Goal: Task Accomplishment & Management: Use online tool/utility

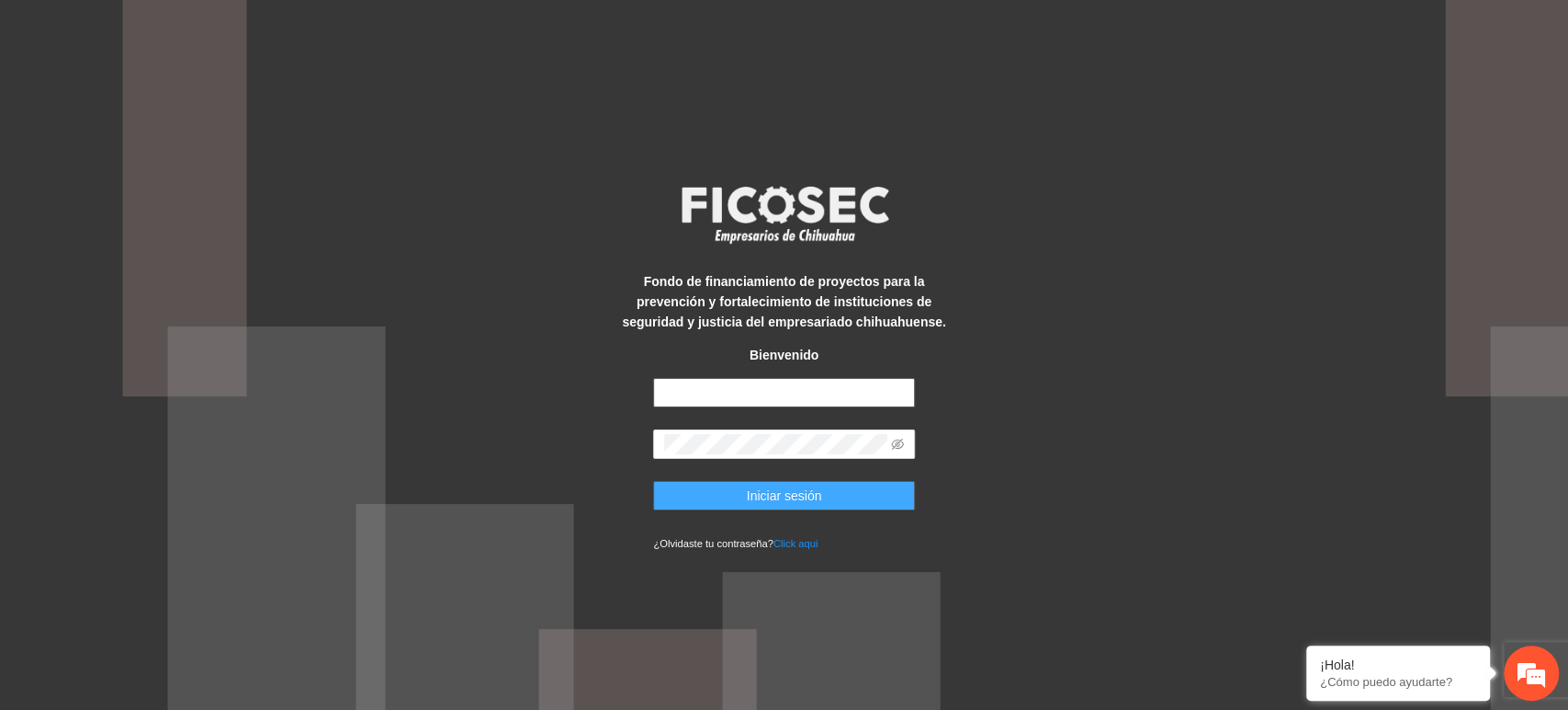
type input "**********"
click at [840, 492] on button "Iniciar sesión" at bounding box center [784, 494] width 261 height 29
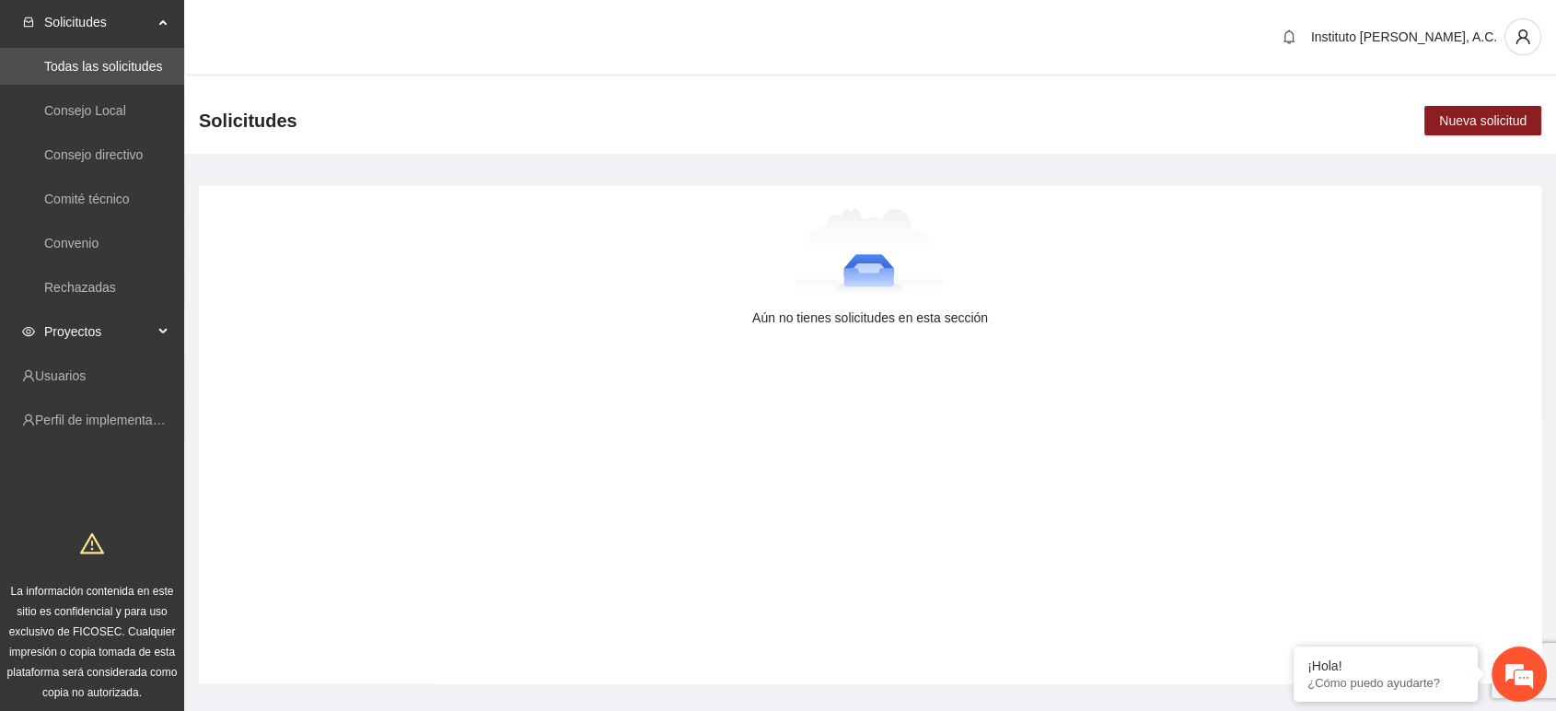
click at [95, 339] on span "Proyectos" at bounding box center [98, 331] width 109 height 37
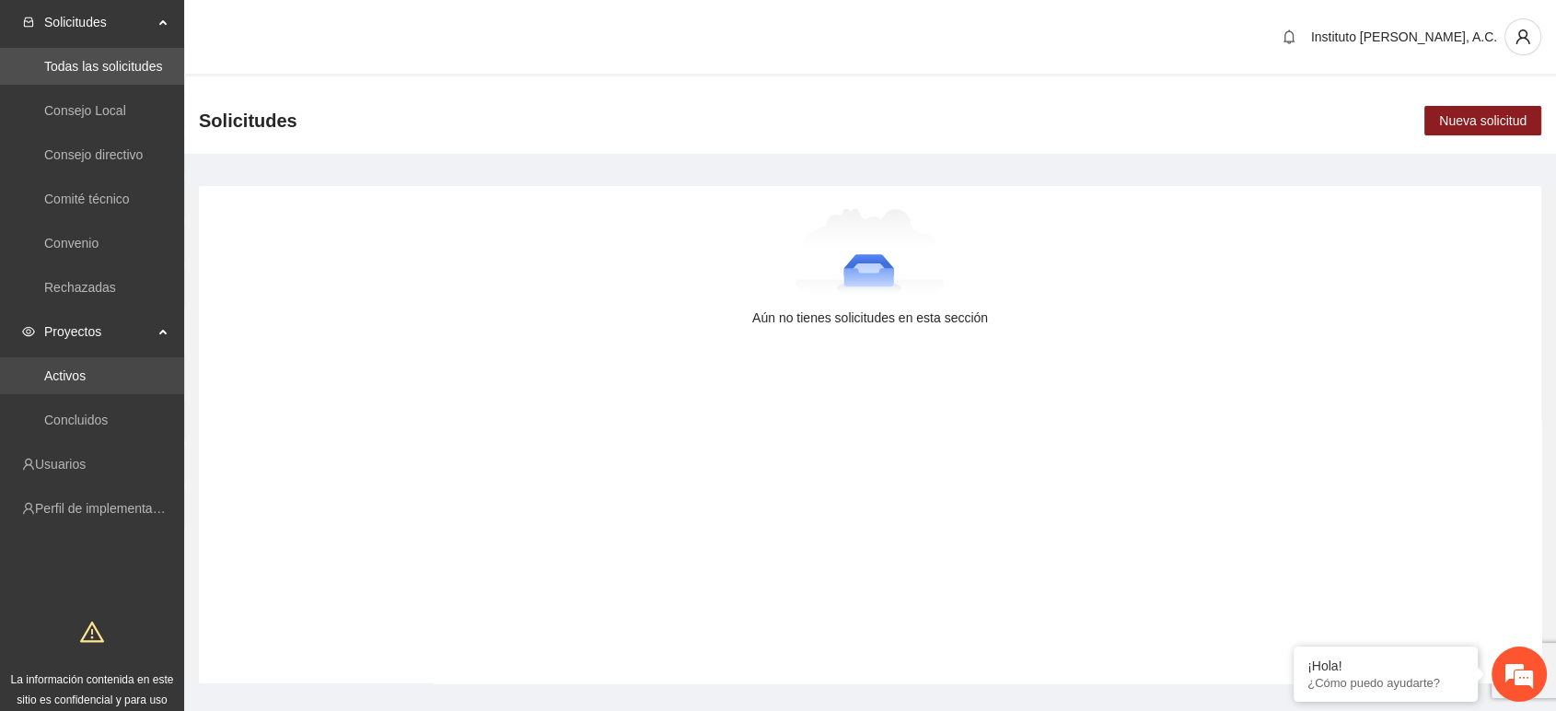
click at [86, 371] on link "Activos" at bounding box center [64, 375] width 41 height 15
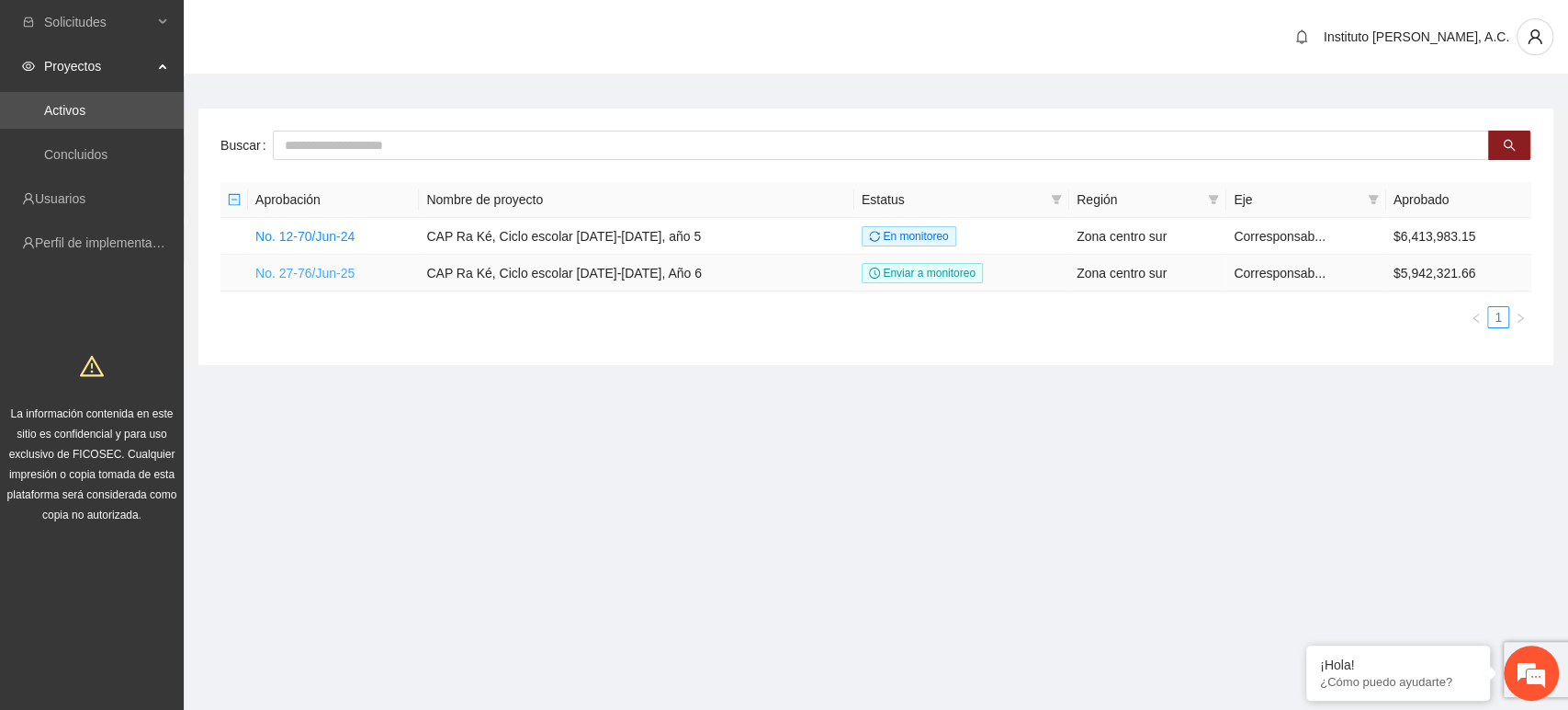
click at [311, 268] on link "No. 27-76/Jun-25" at bounding box center [304, 273] width 99 height 15
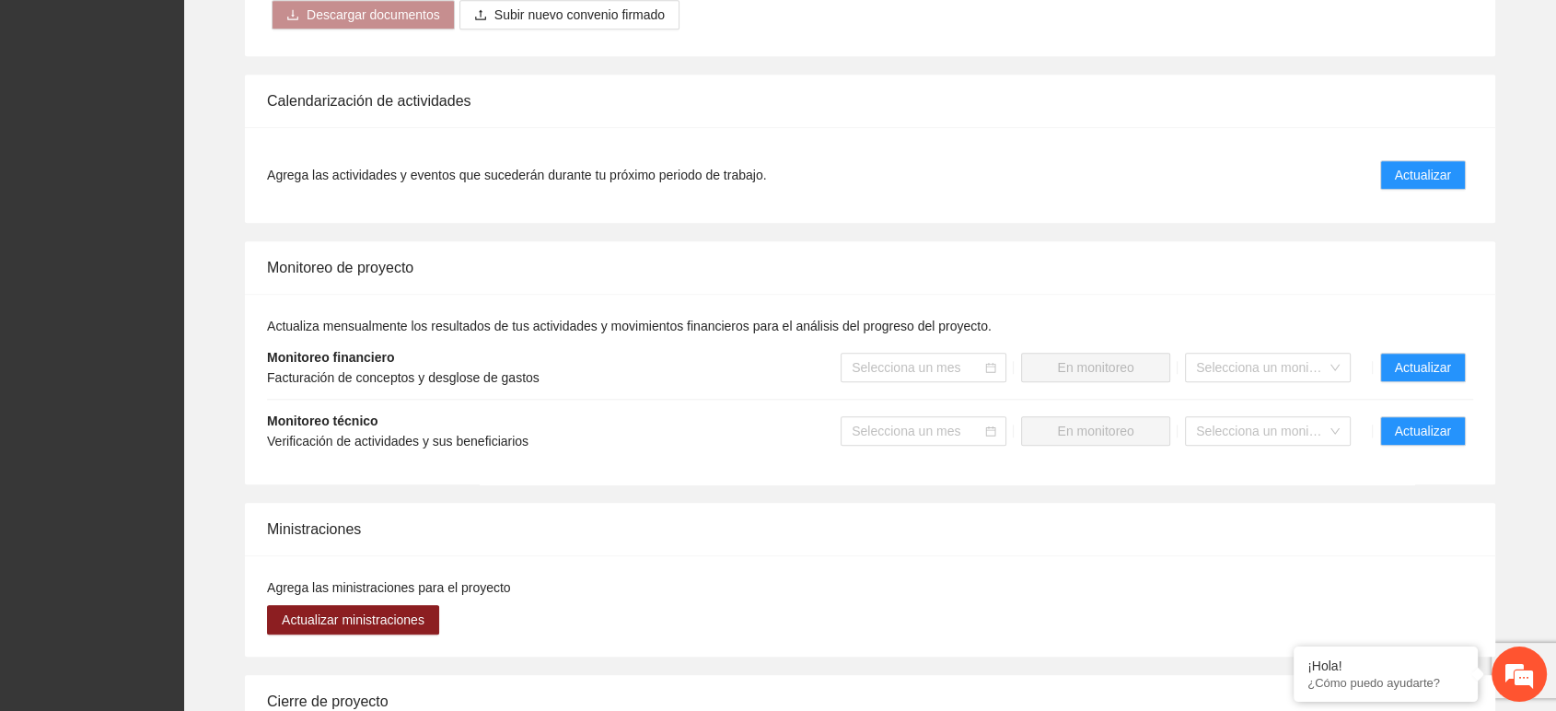
scroll to position [1651, 0]
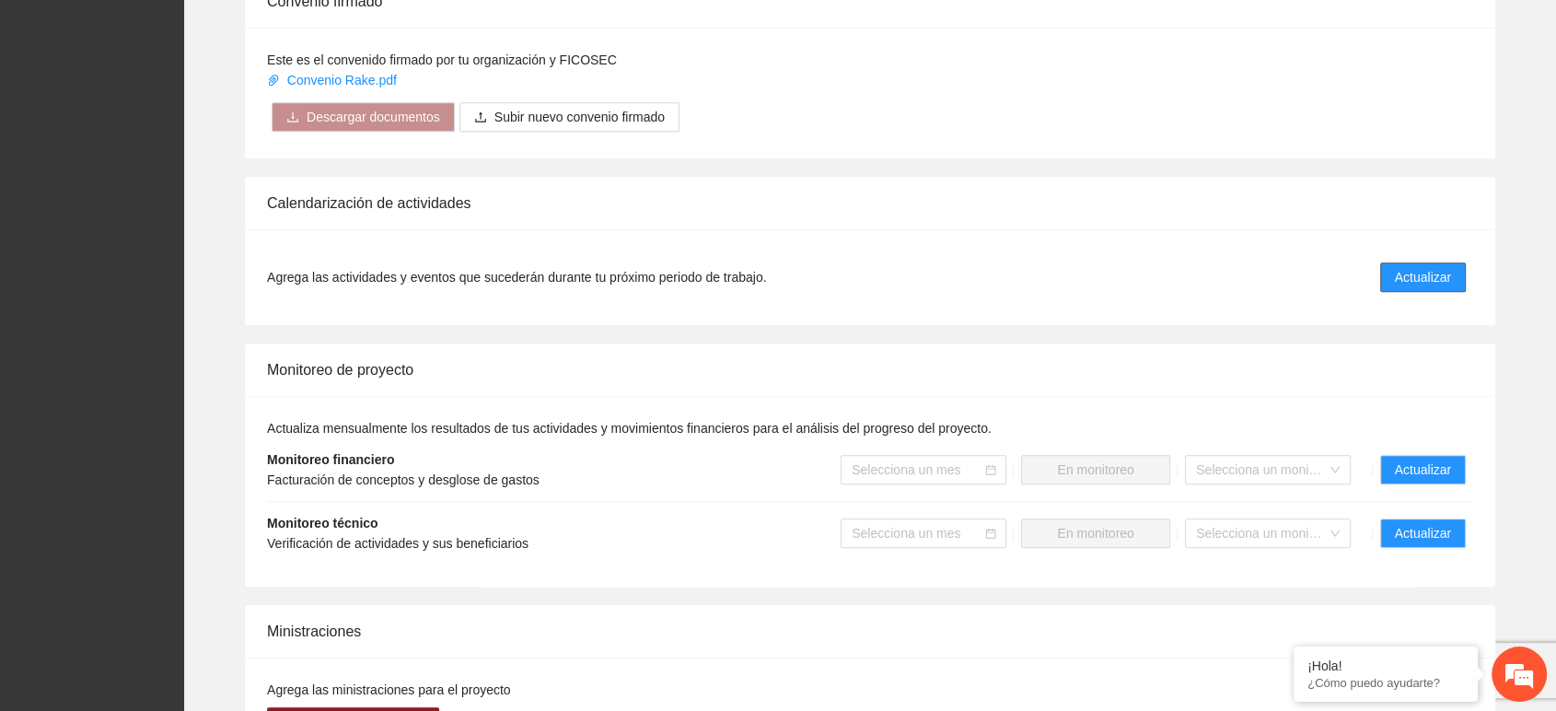
click at [1407, 280] on span "Actualizar" at bounding box center [1423, 277] width 56 height 20
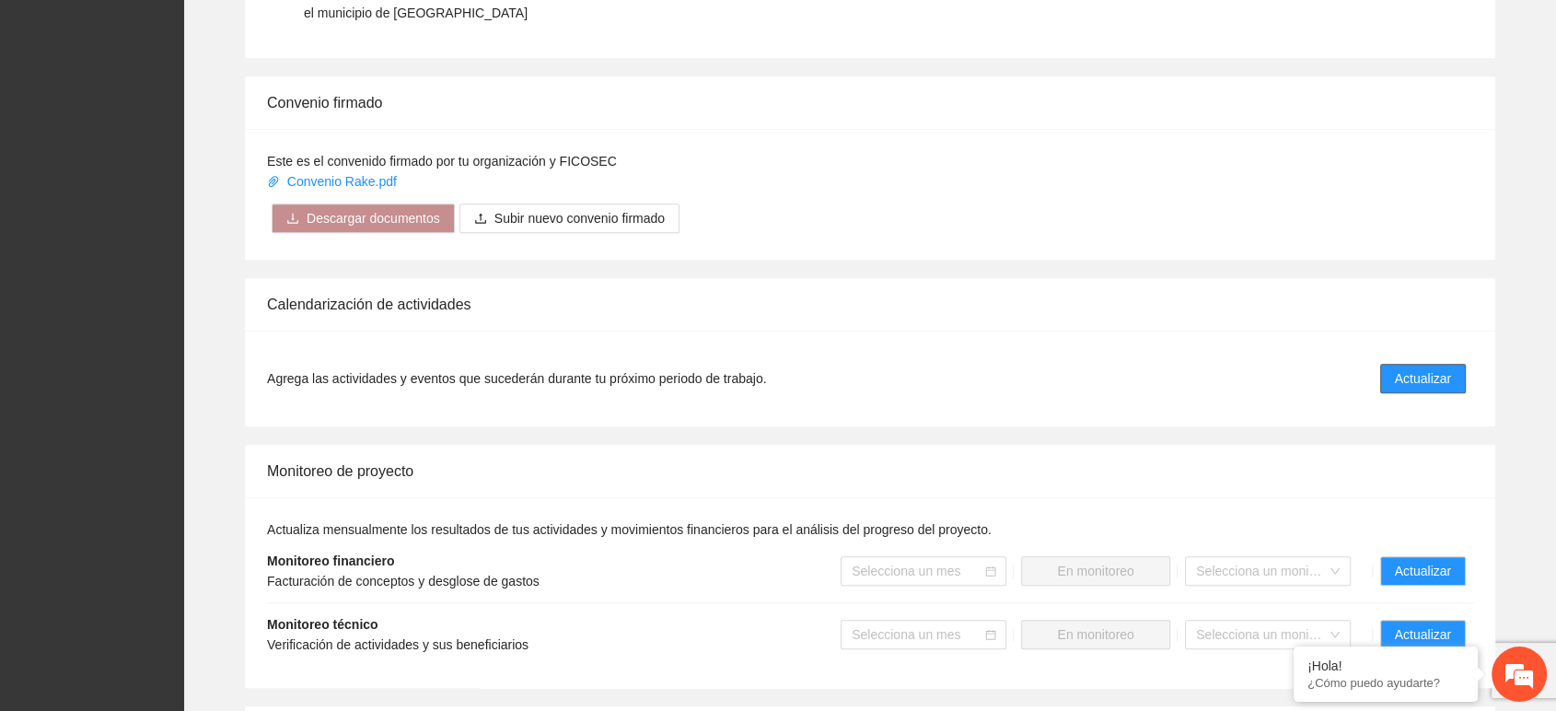
scroll to position [1548, 0]
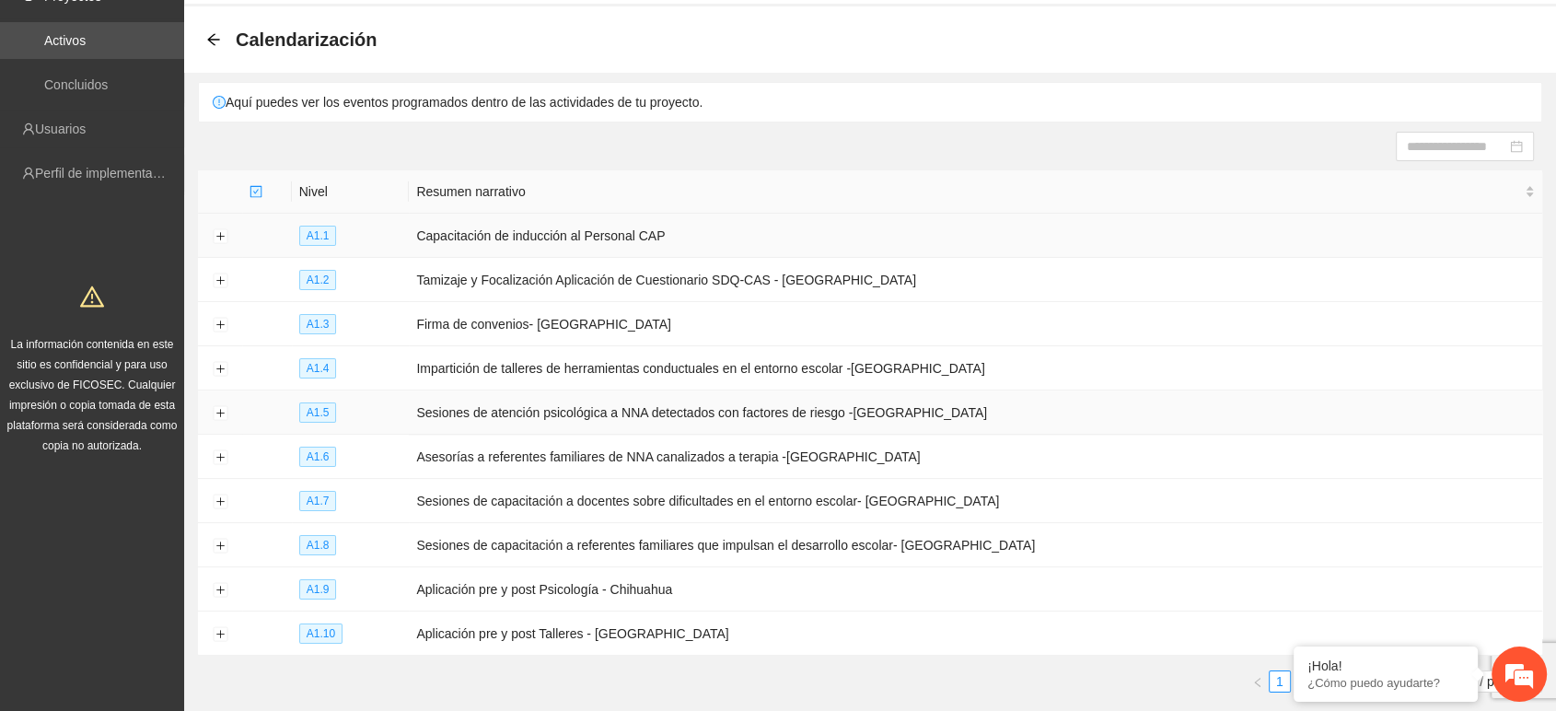
scroll to position [151, 0]
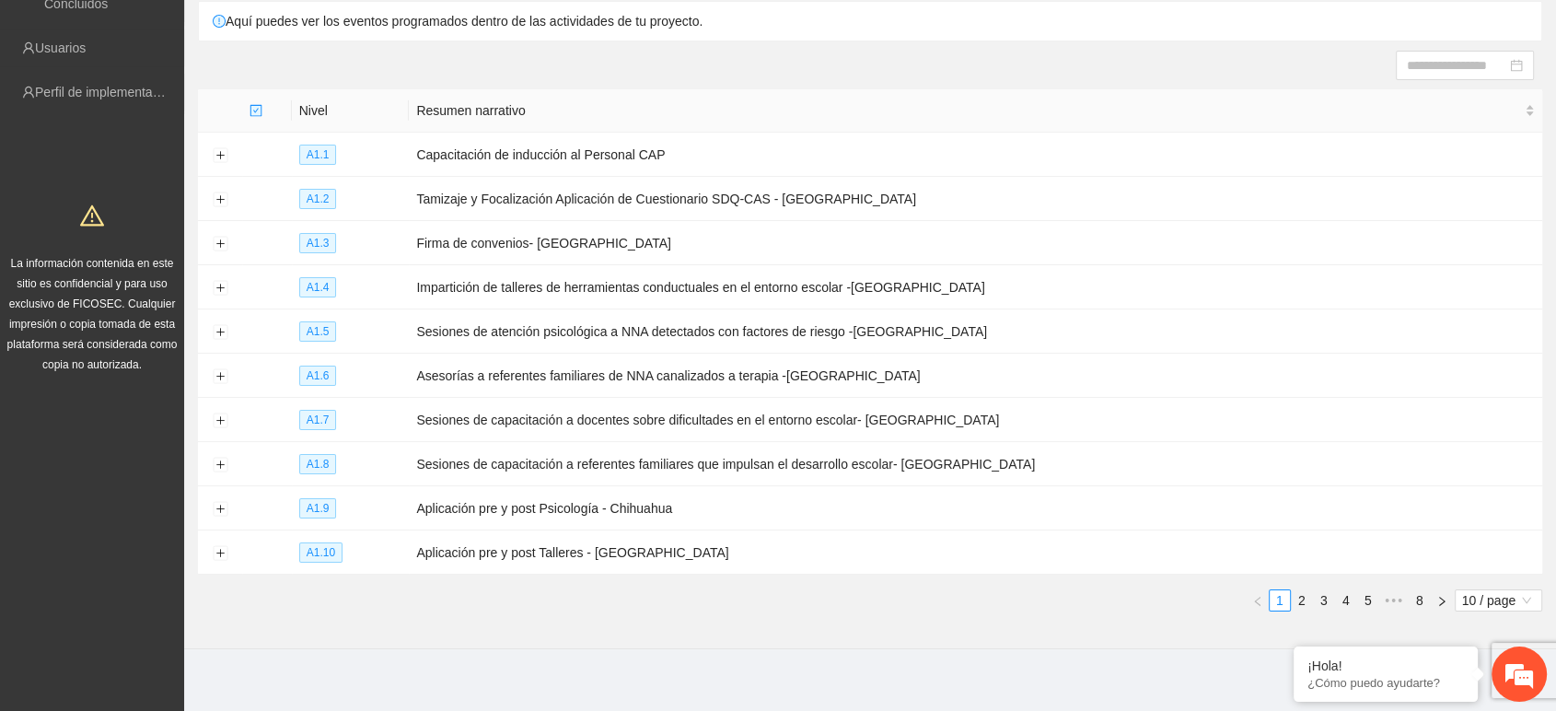
click at [964, 609] on div "Nivel Resumen narrativo A1.1 Capacitación de inducción al Personal CAP A1.2 Tam…" at bounding box center [870, 357] width 1344 height 537
click at [728, 563] on div "Nivel Resumen narrativo A1.1 Capacitación de inducción al Personal CAP A1.2 Tam…" at bounding box center [870, 350] width 1344 height 522
click at [1005, 615] on section "Calendarización Aquí puedes ver los eventos programados dentro de las actividad…" at bounding box center [870, 287] width 1372 height 724
click at [1315, 590] on link "3" at bounding box center [1324, 600] width 20 height 20
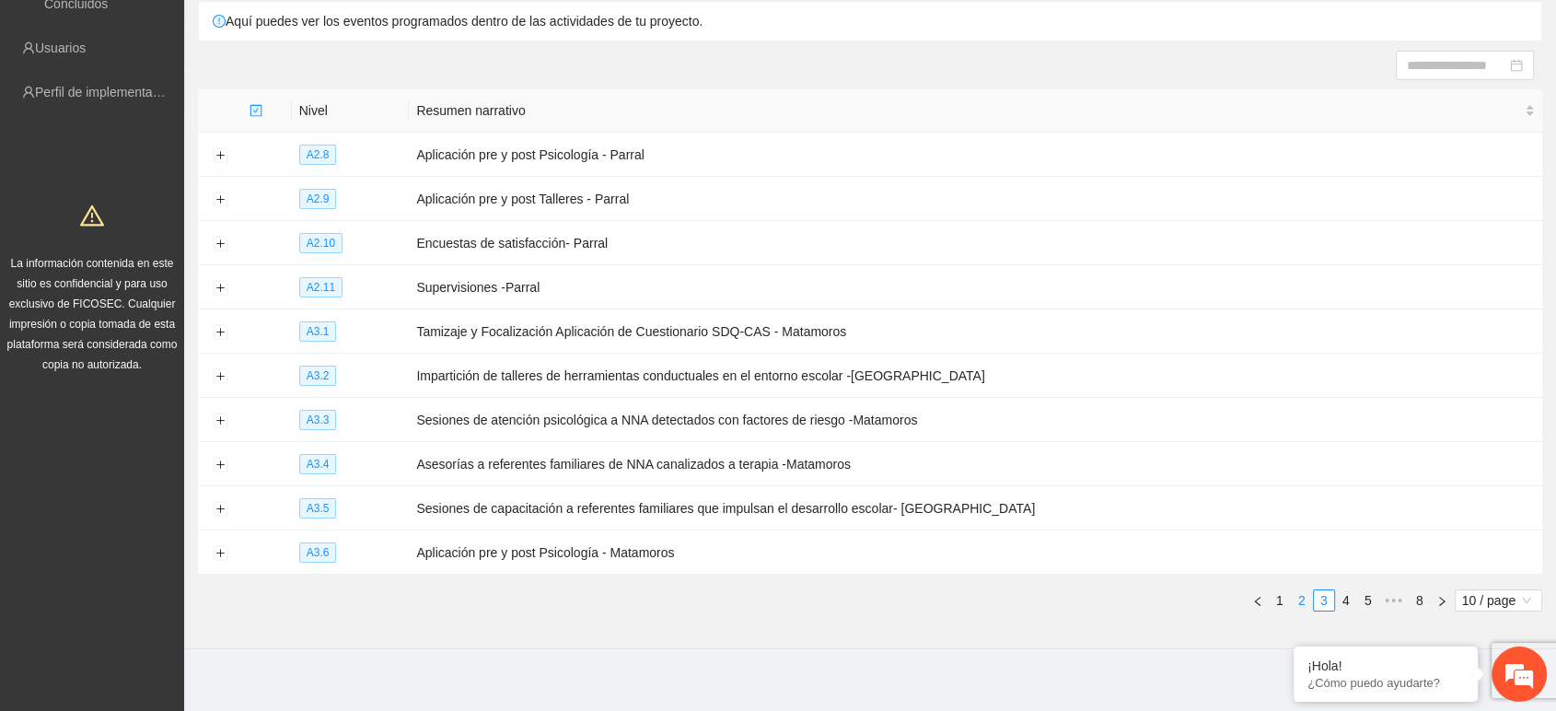
click at [1296, 590] on link "2" at bounding box center [1302, 600] width 20 height 20
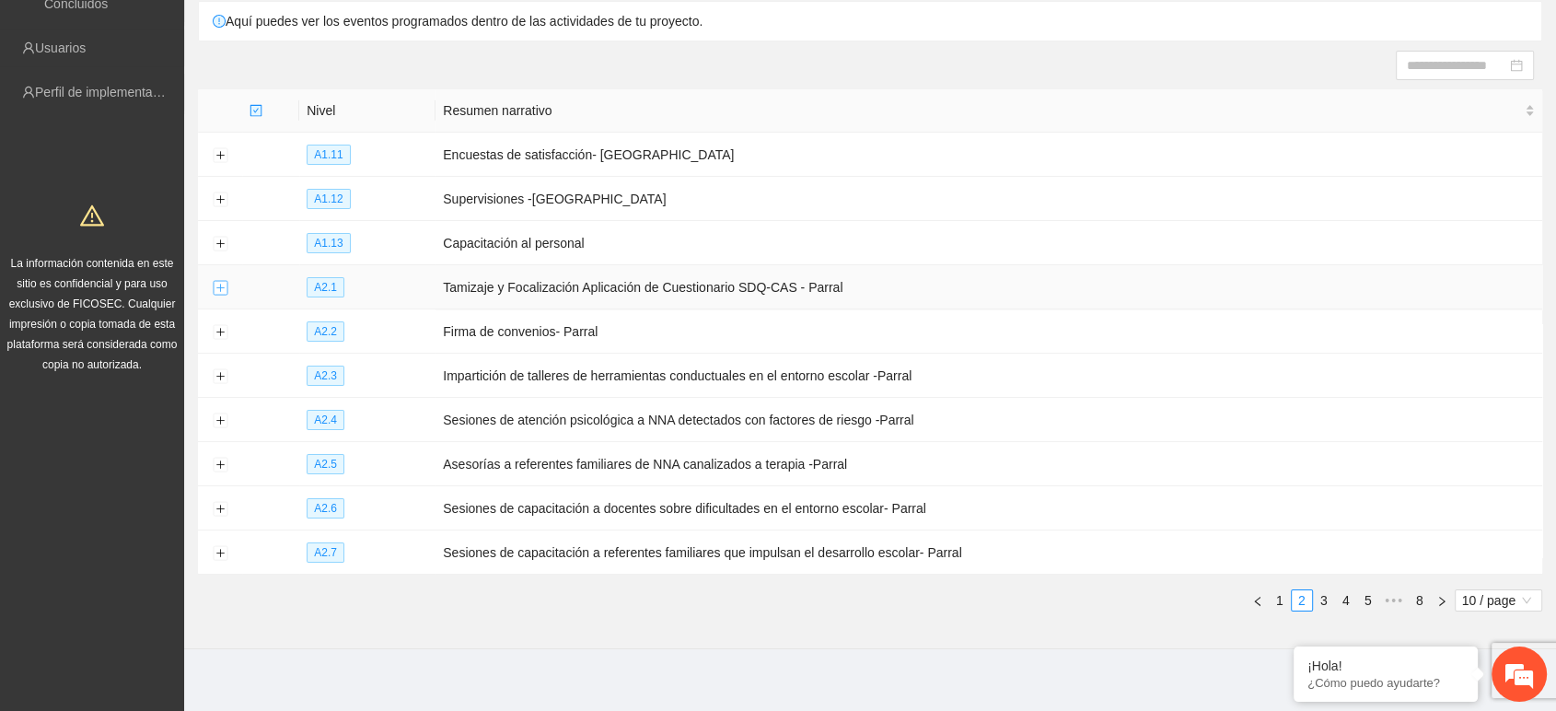
click at [221, 284] on button "Expand row" at bounding box center [220, 288] width 15 height 15
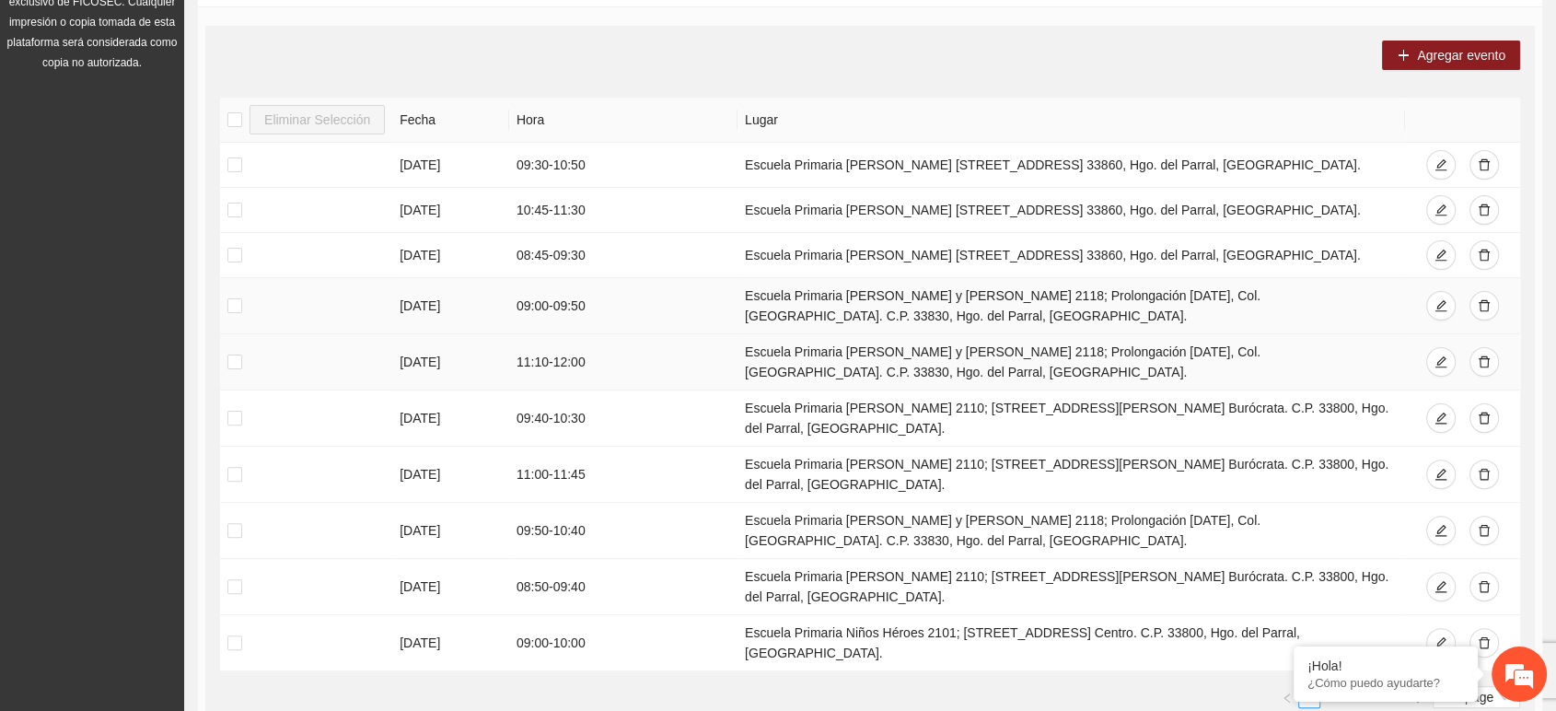
scroll to position [458, 0]
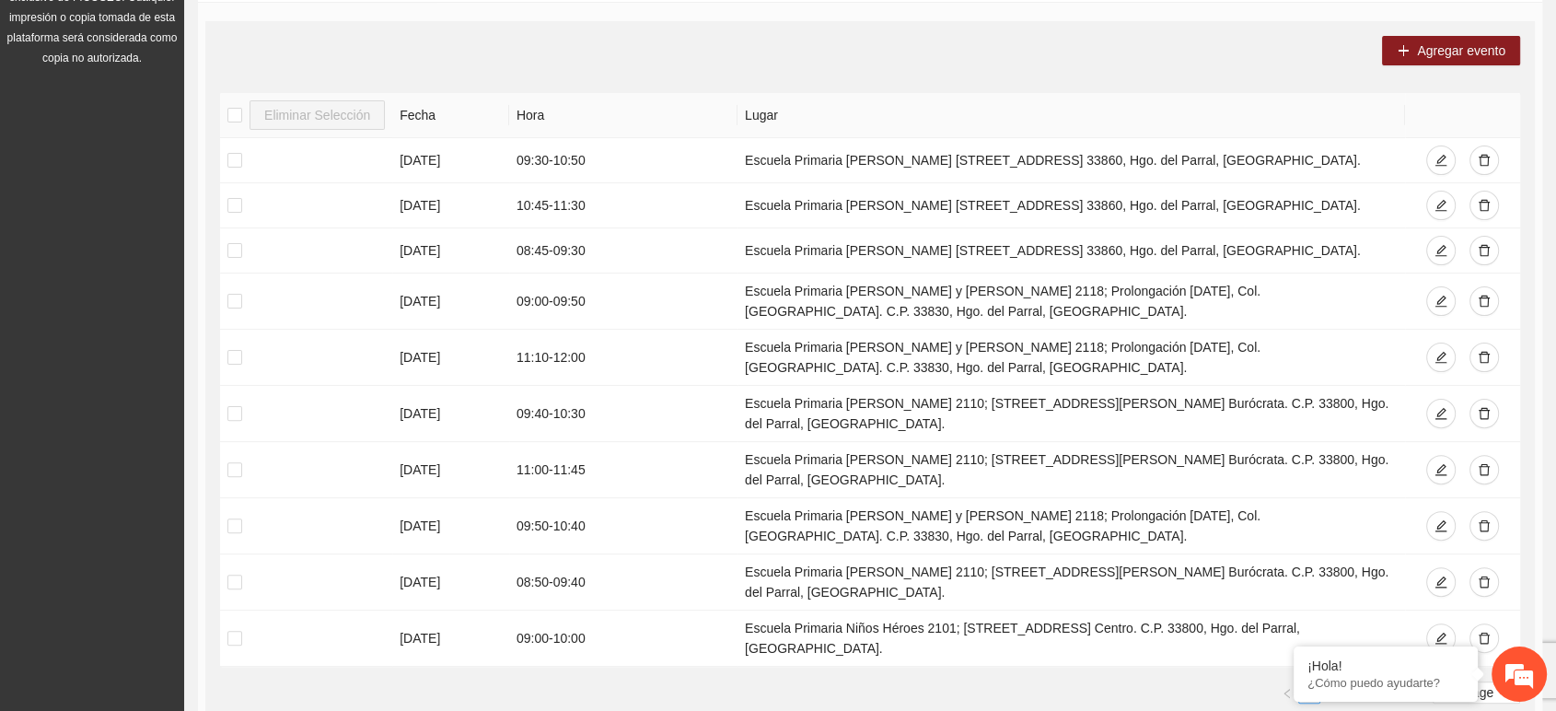
click at [1006, 681] on ul "1 2 3 4 5 10 / page" at bounding box center [870, 692] width 1300 height 22
click at [1334, 682] on link "2" at bounding box center [1331, 692] width 20 height 20
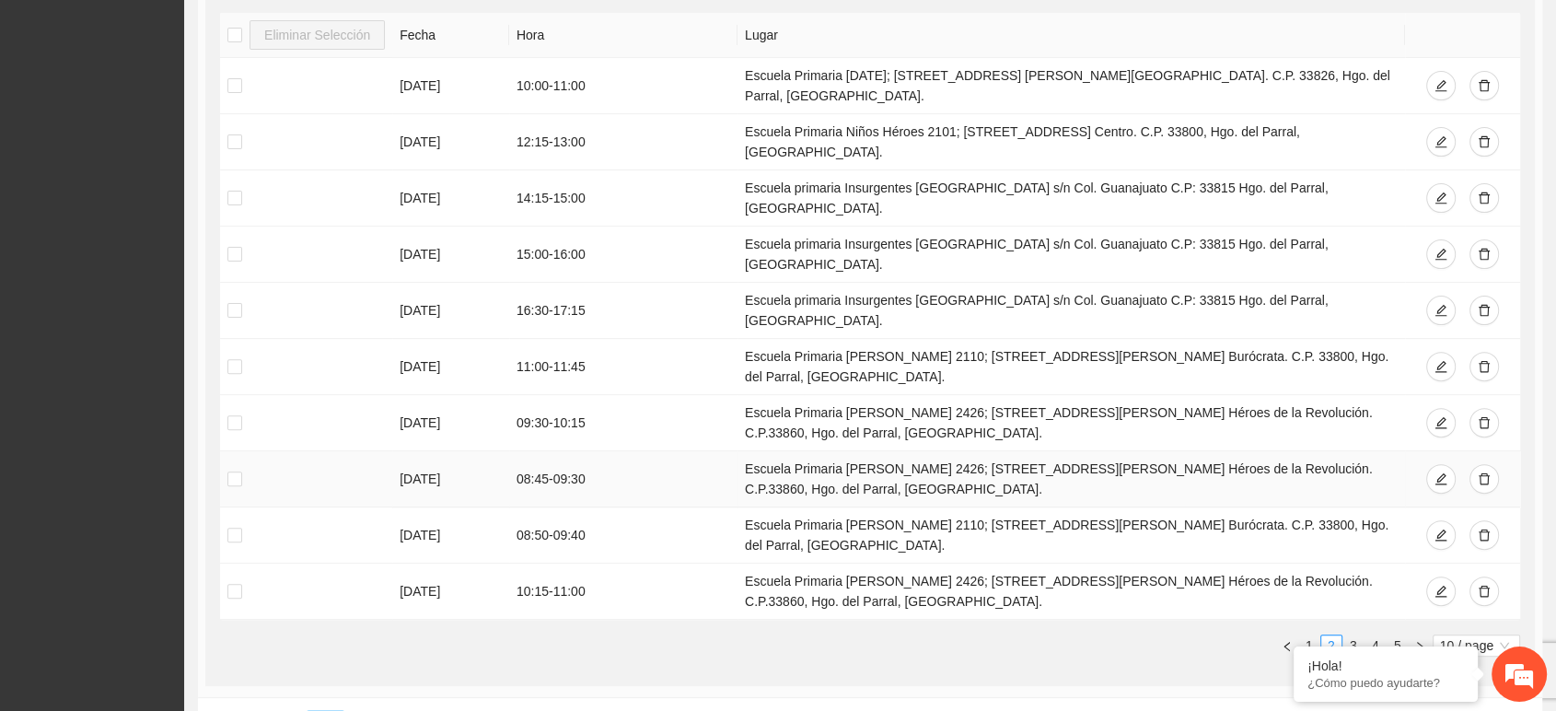
scroll to position [560, 0]
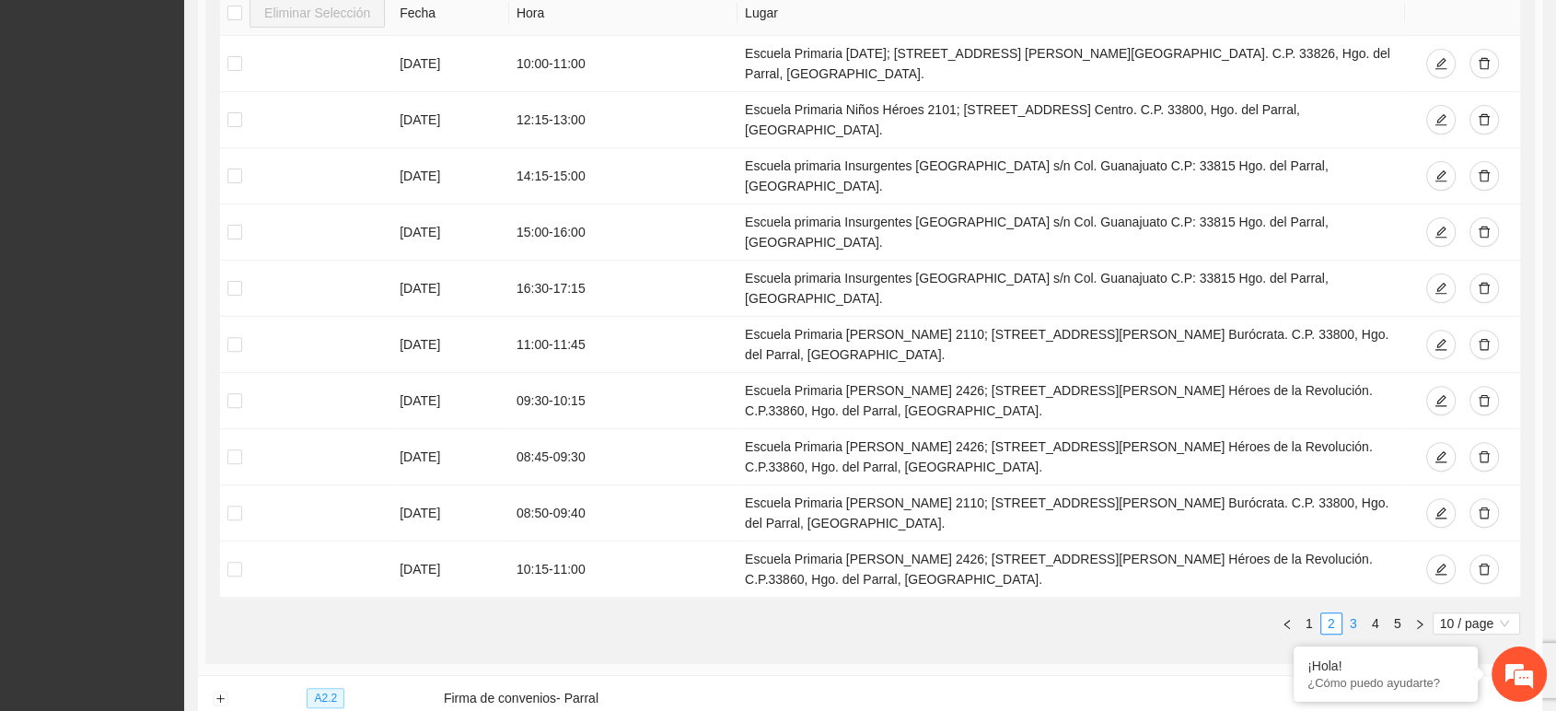
click at [1349, 613] on link "3" at bounding box center [1353, 623] width 20 height 20
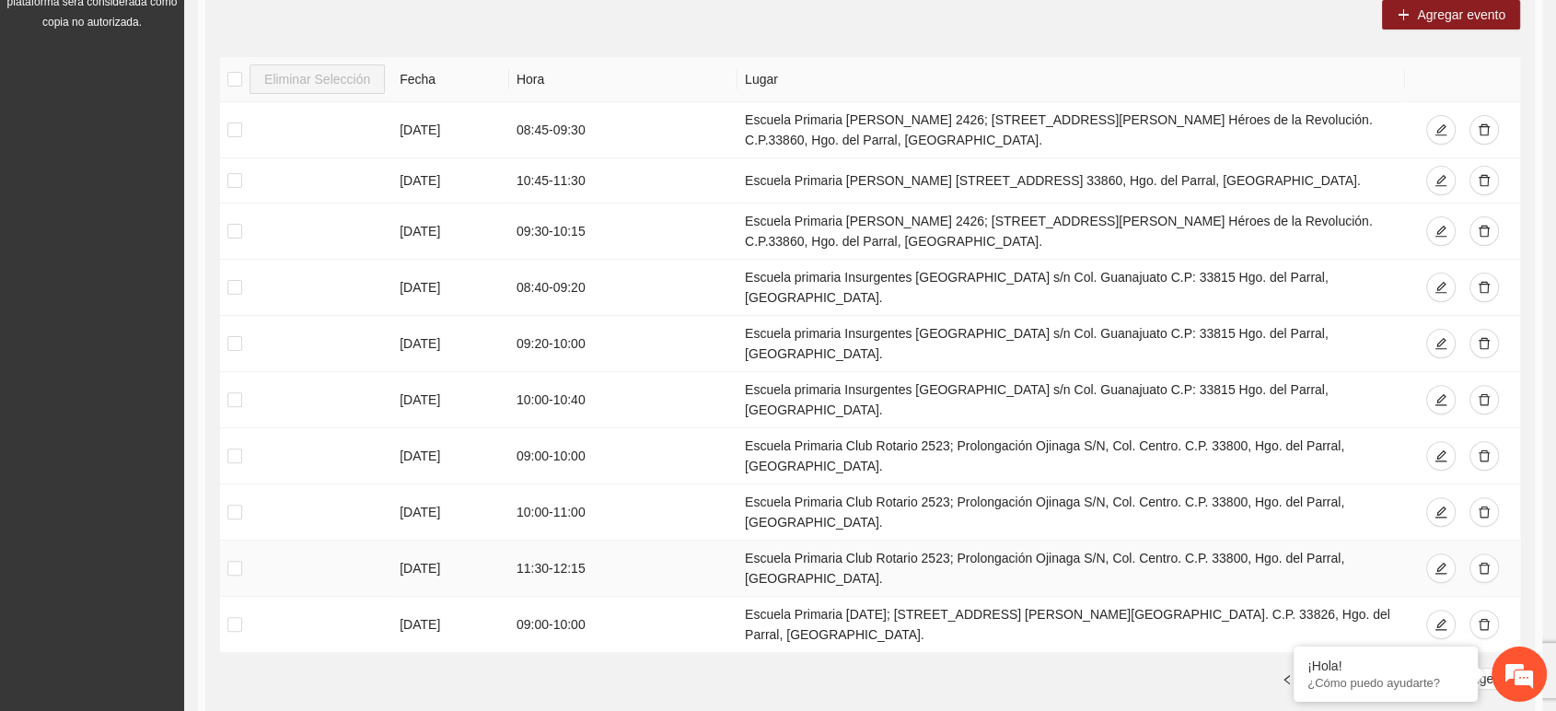
scroll to position [458, 0]
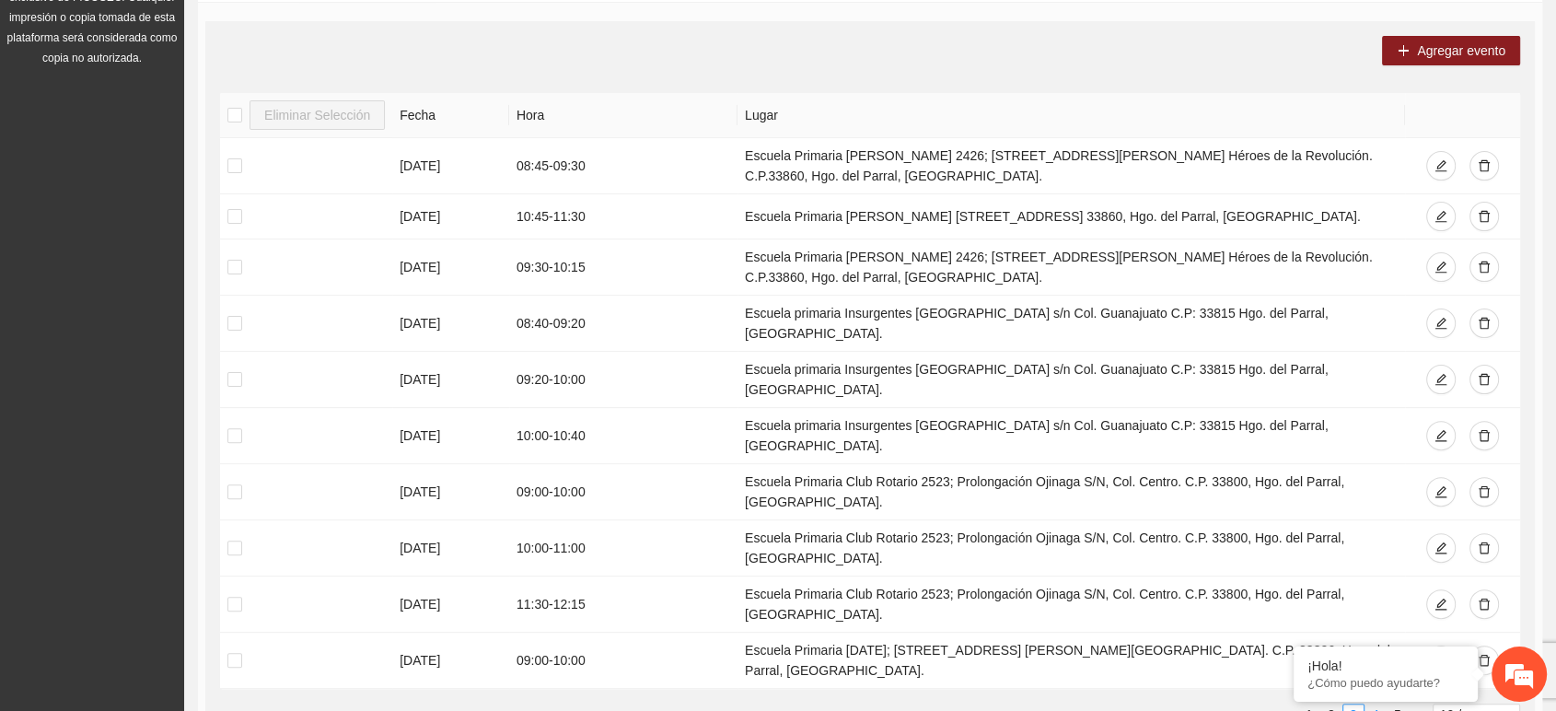
click at [1373, 704] on link "4" at bounding box center [1375, 714] width 20 height 20
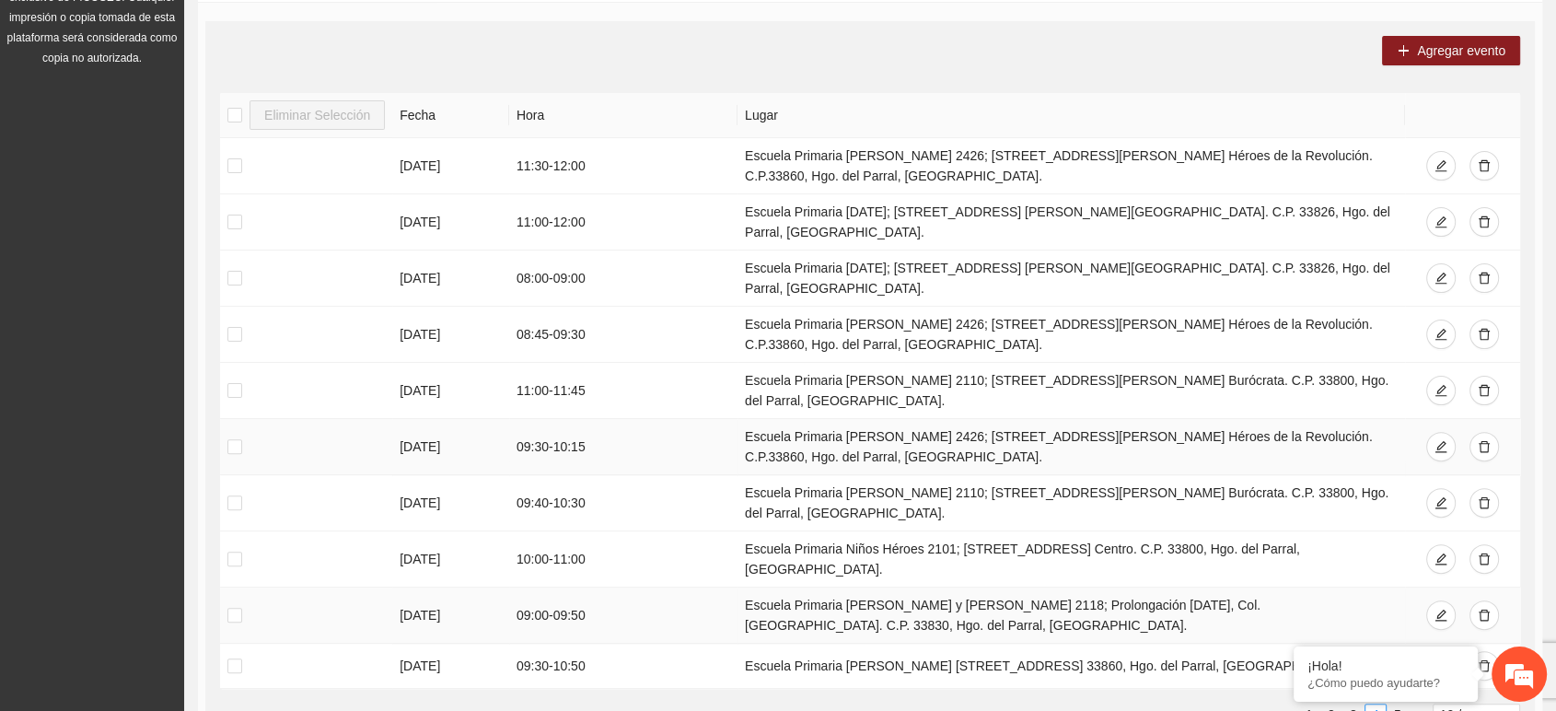
scroll to position [560, 0]
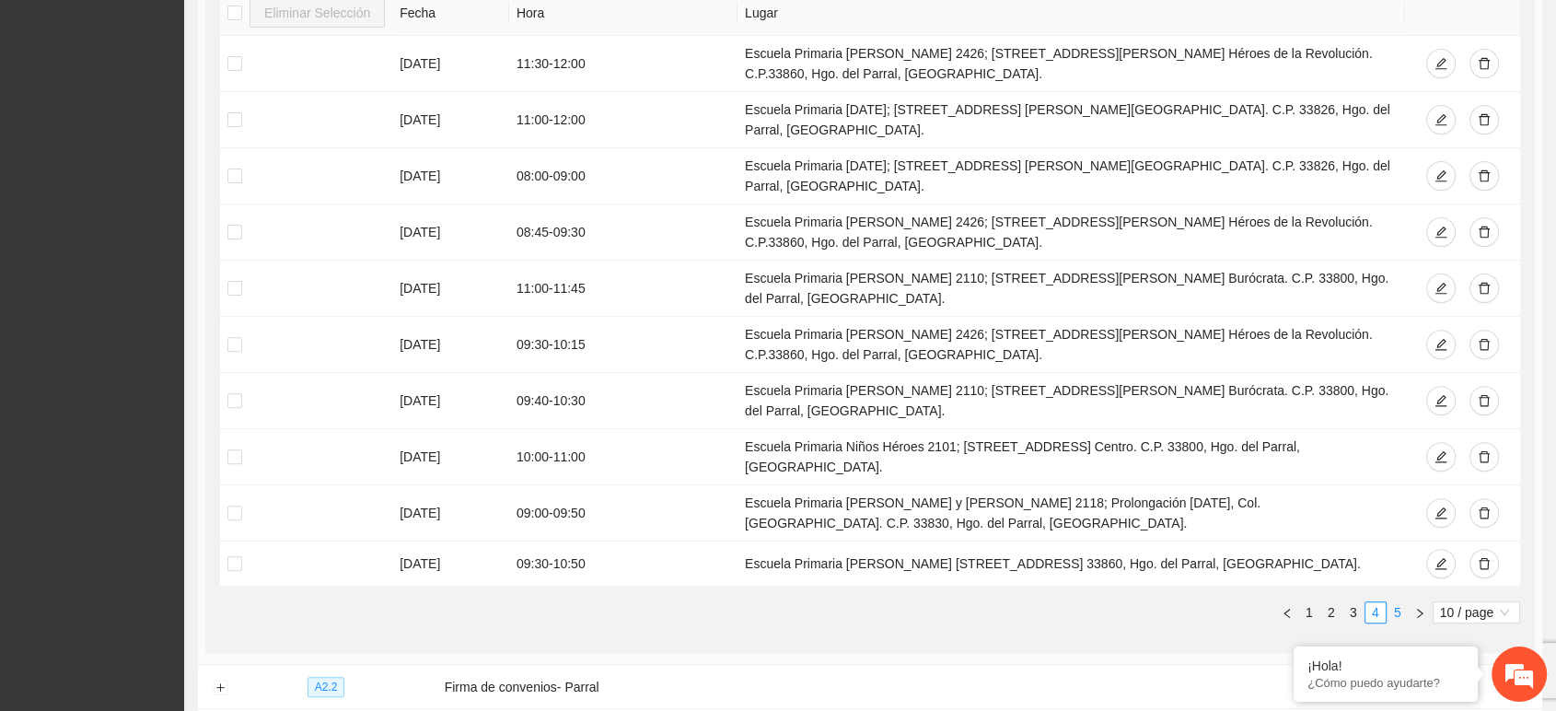
click at [1395, 602] on link "5" at bounding box center [1397, 612] width 20 height 20
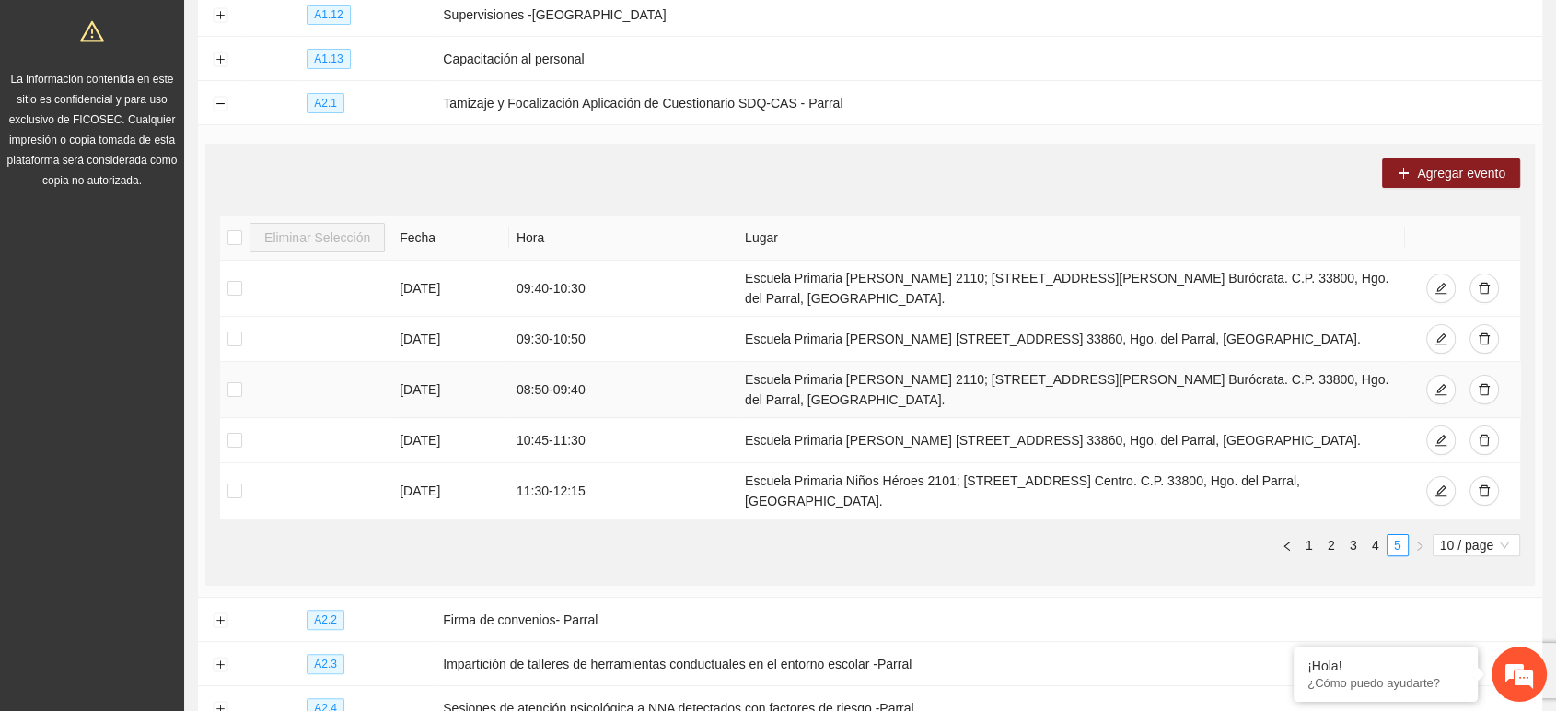
scroll to position [385, 0]
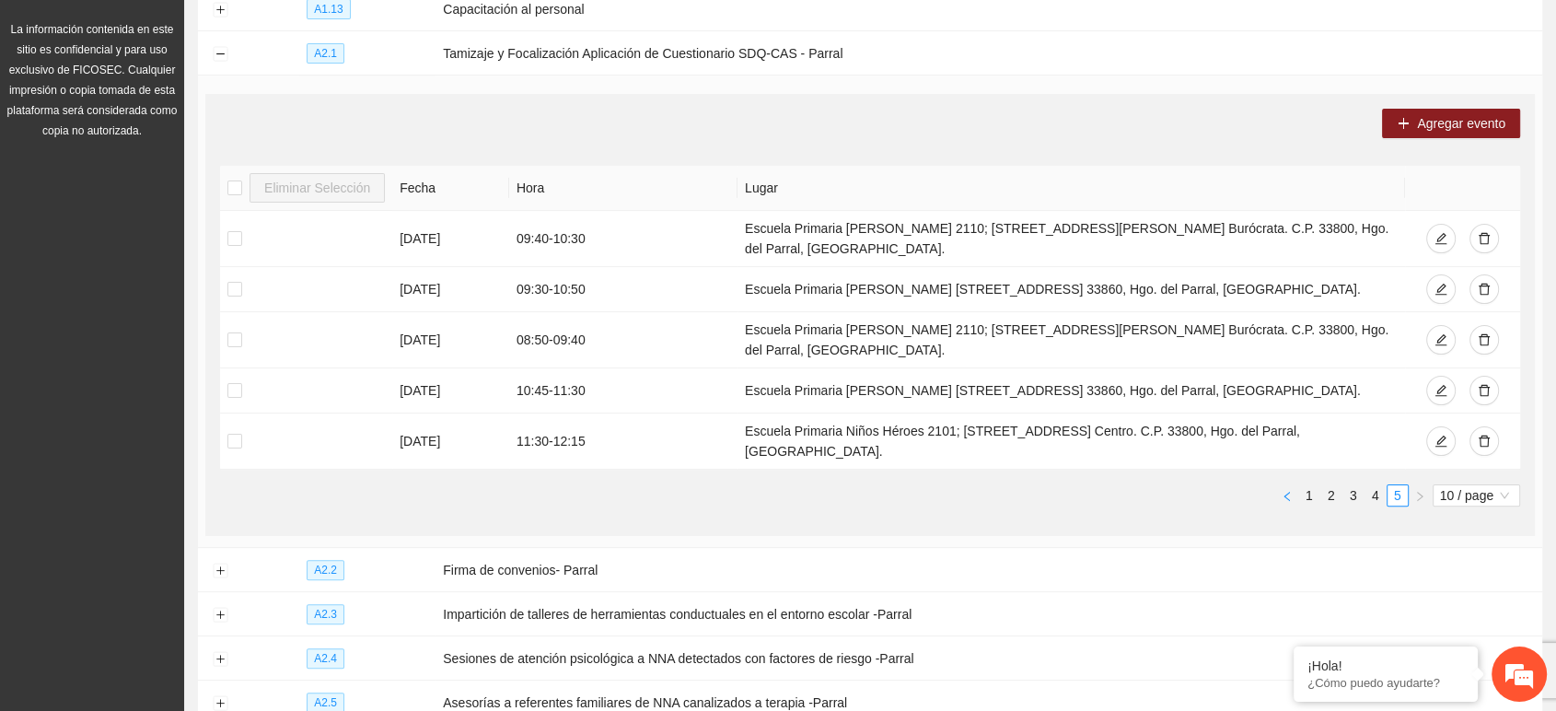
click at [1292, 484] on button "button" at bounding box center [1287, 495] width 22 height 22
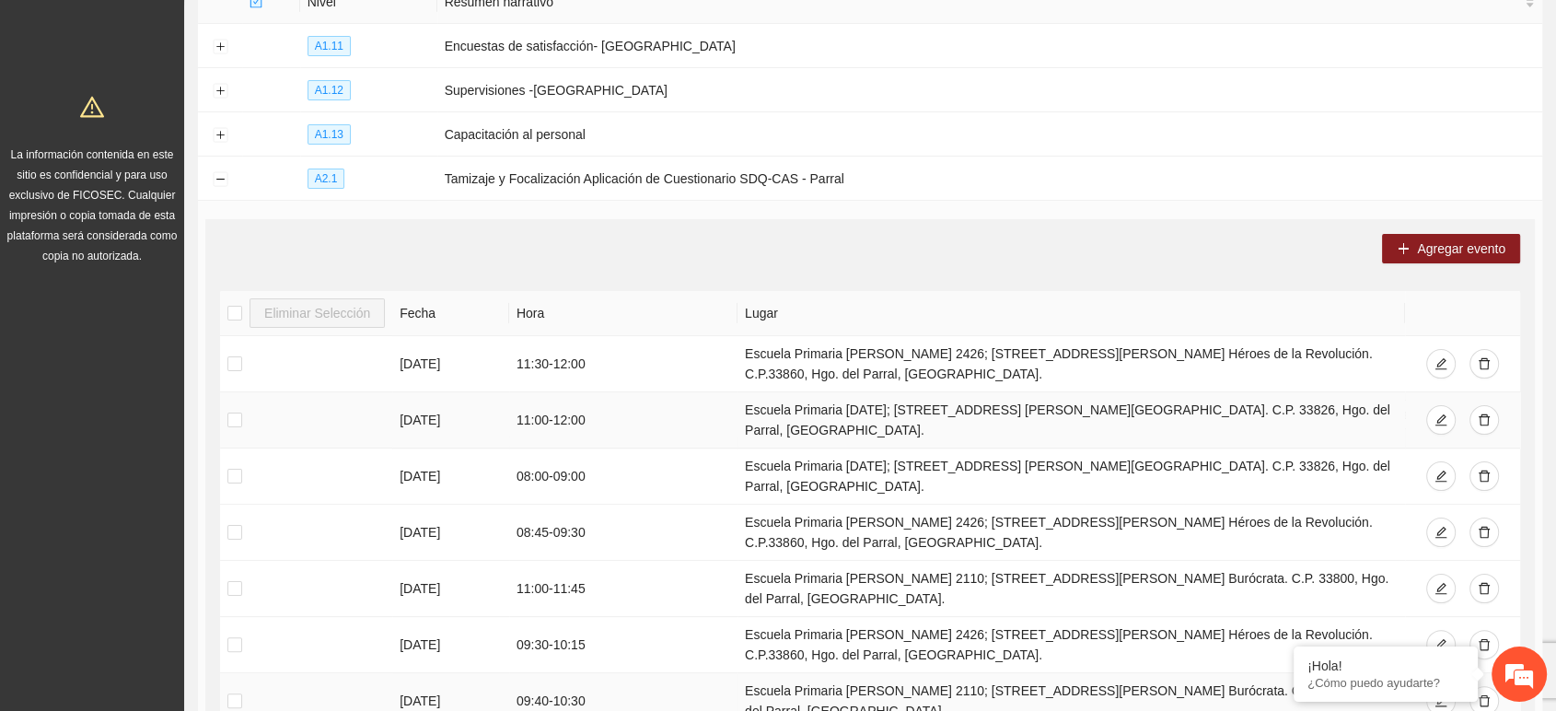
scroll to position [180, 0]
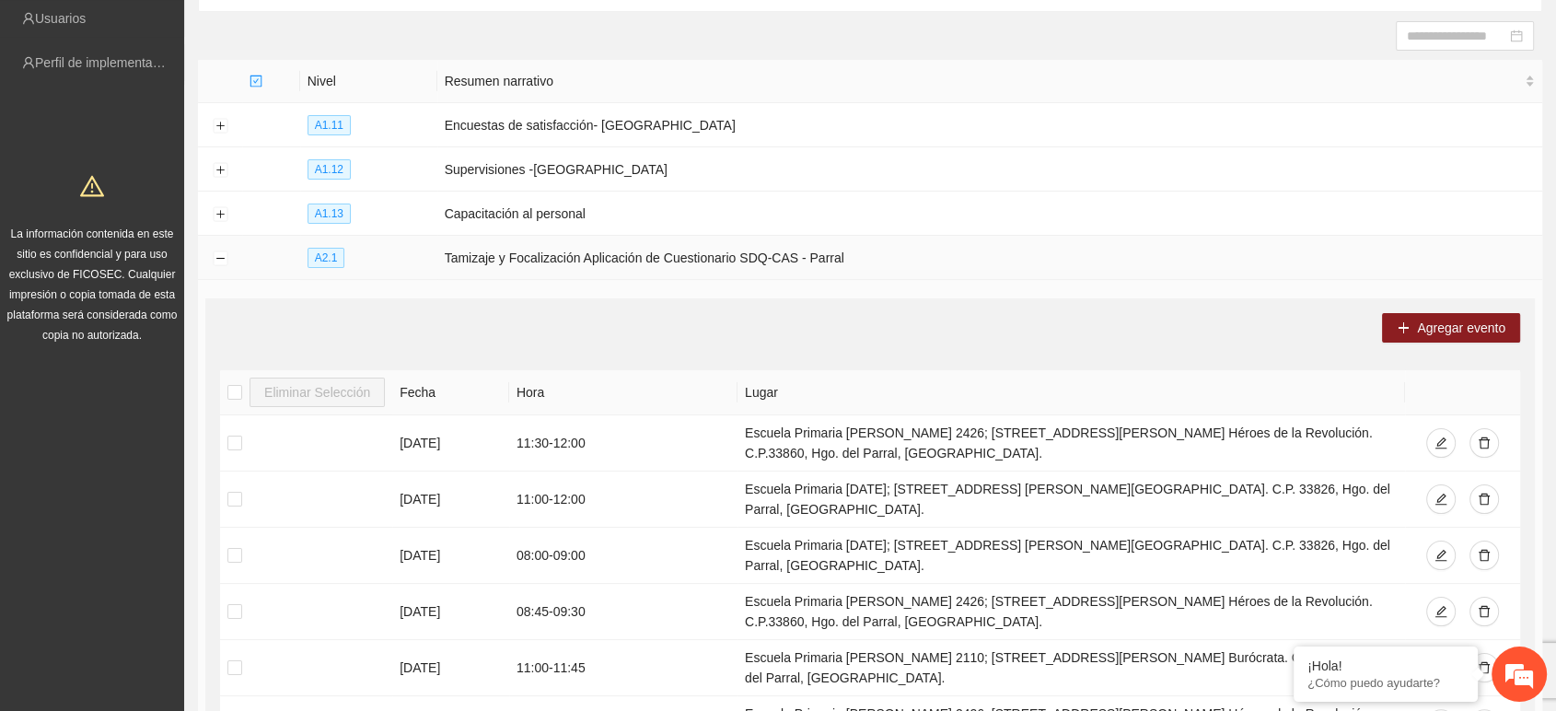
click at [220, 261] on td at bounding box center [220, 258] width 44 height 44
click at [221, 255] on button "Collapse row" at bounding box center [220, 258] width 15 height 15
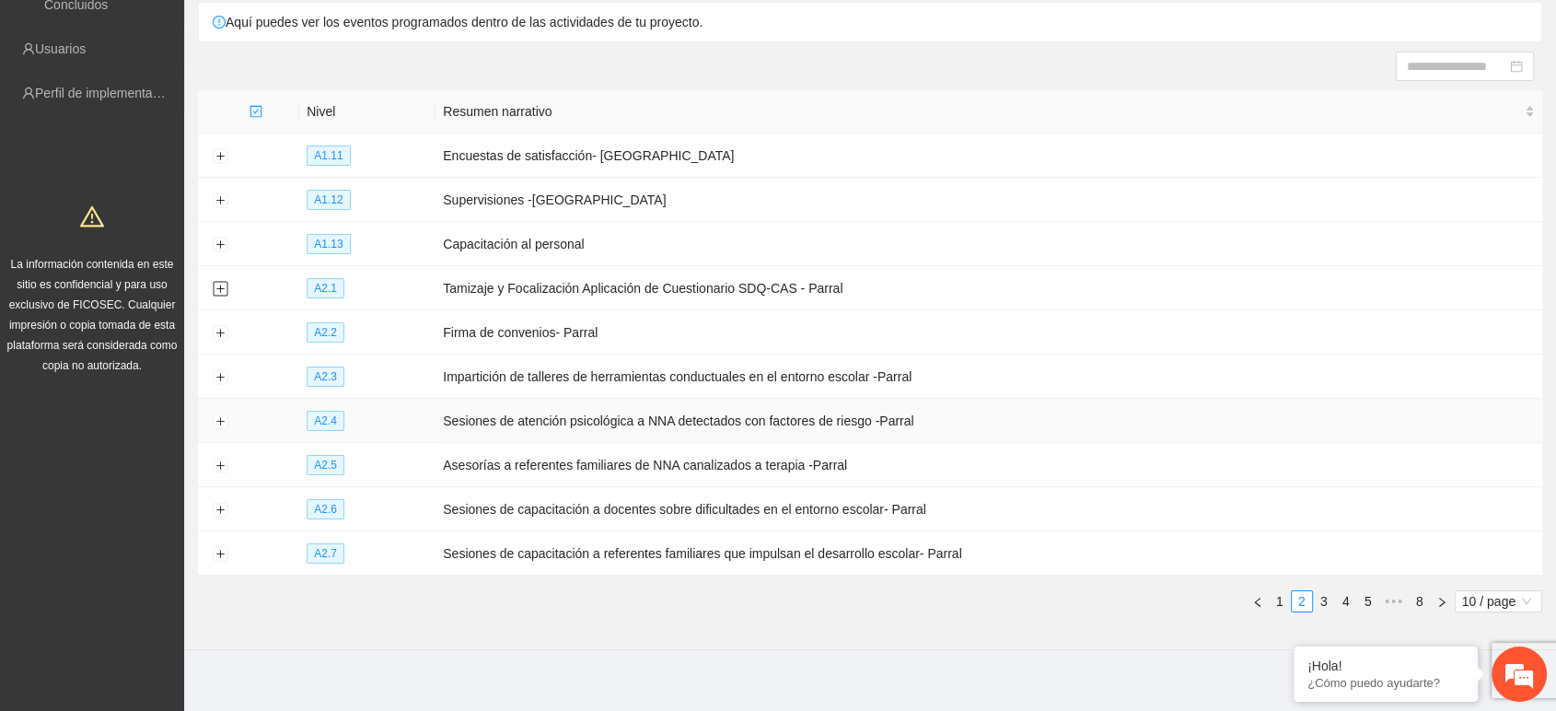
scroll to position [151, 0]
click at [221, 459] on button "Expand row" at bounding box center [220, 465] width 15 height 15
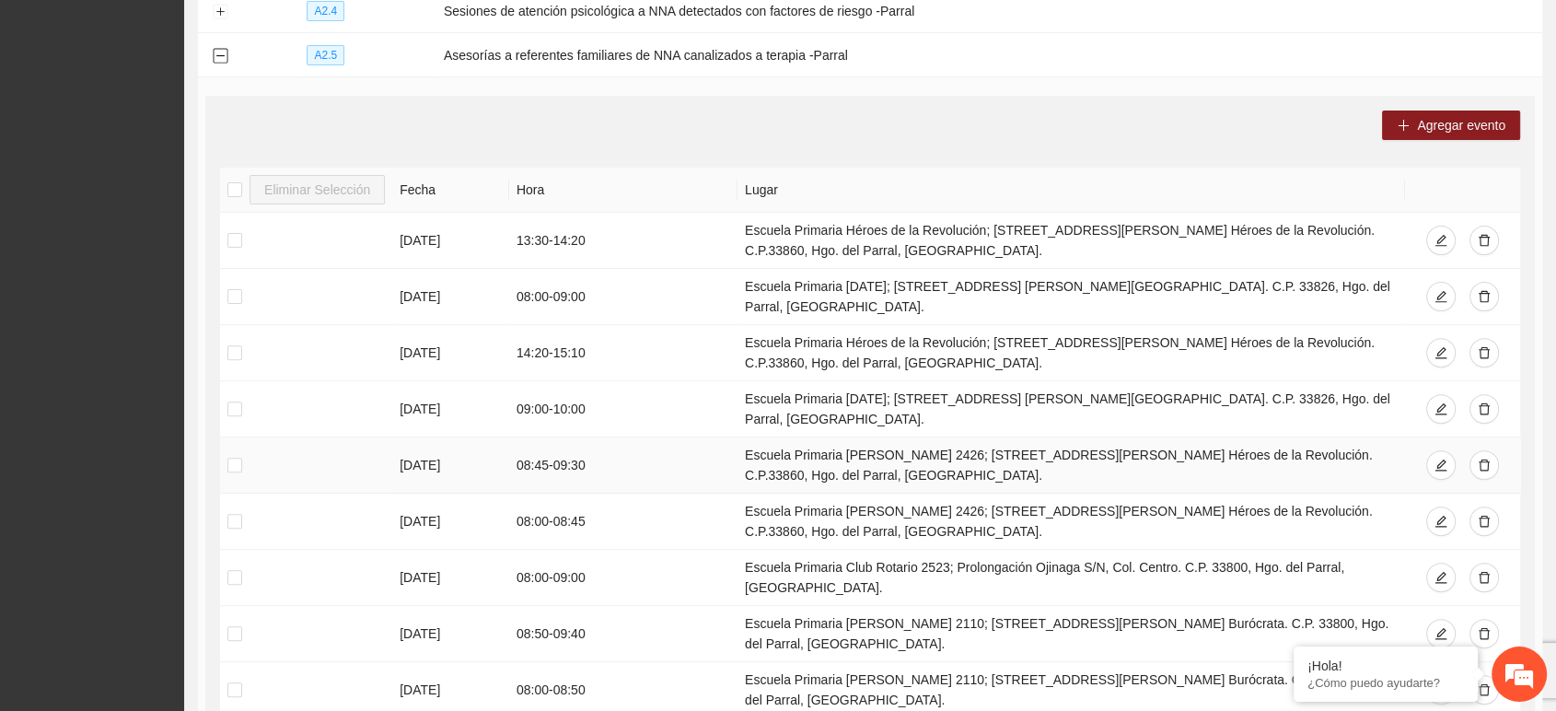
scroll to position [663, 0]
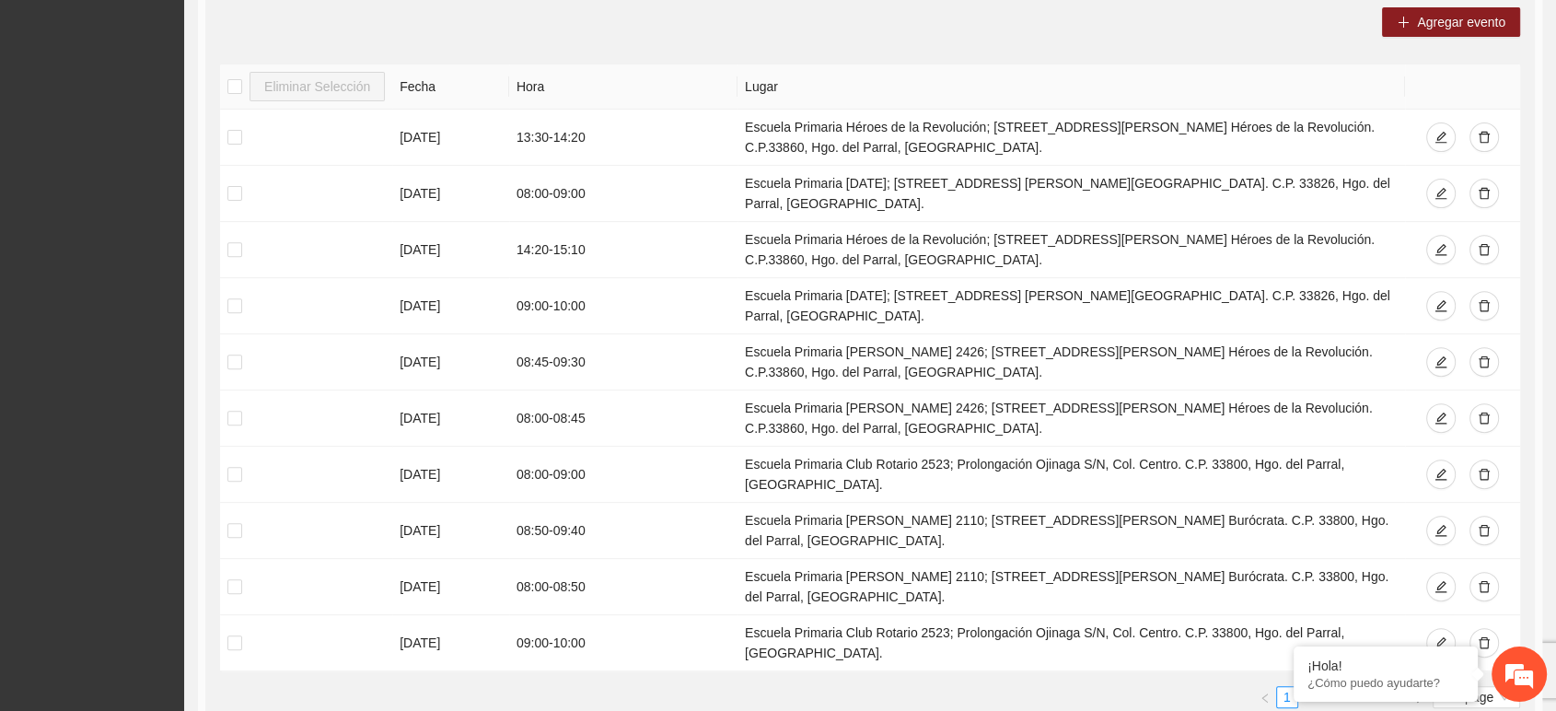
click at [1304, 687] on link "2" at bounding box center [1309, 697] width 20 height 20
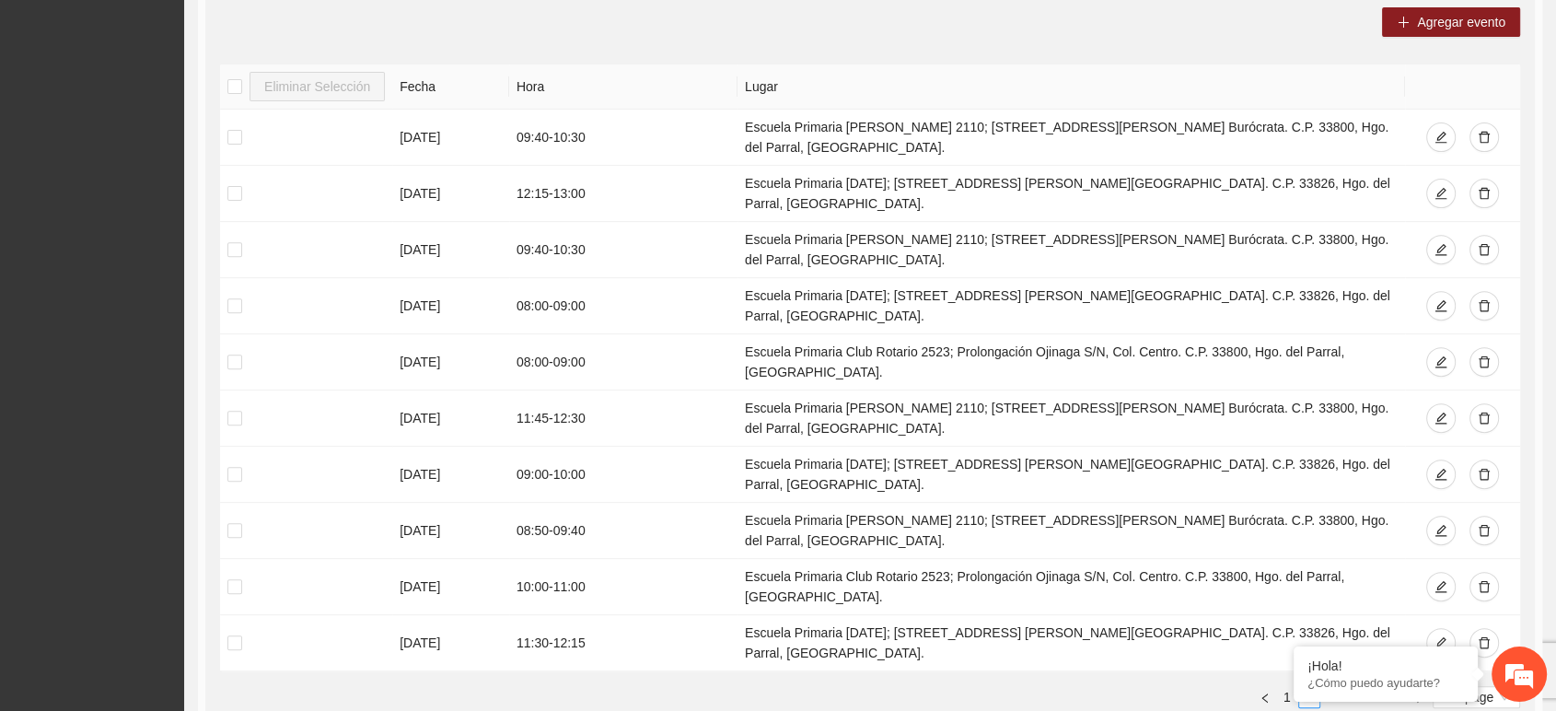
click at [1333, 687] on link "3" at bounding box center [1331, 697] width 20 height 20
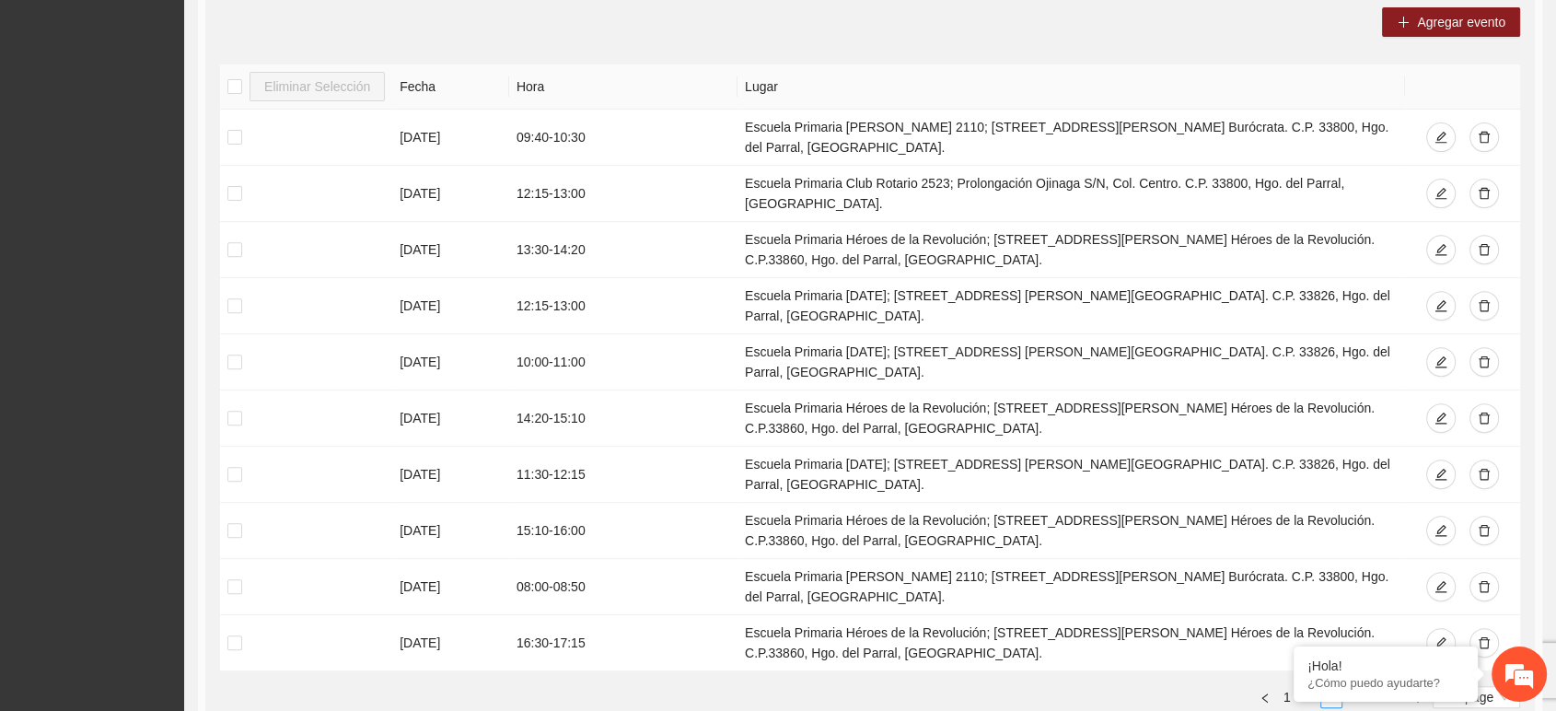
click at [1348, 687] on link "4" at bounding box center [1353, 697] width 20 height 20
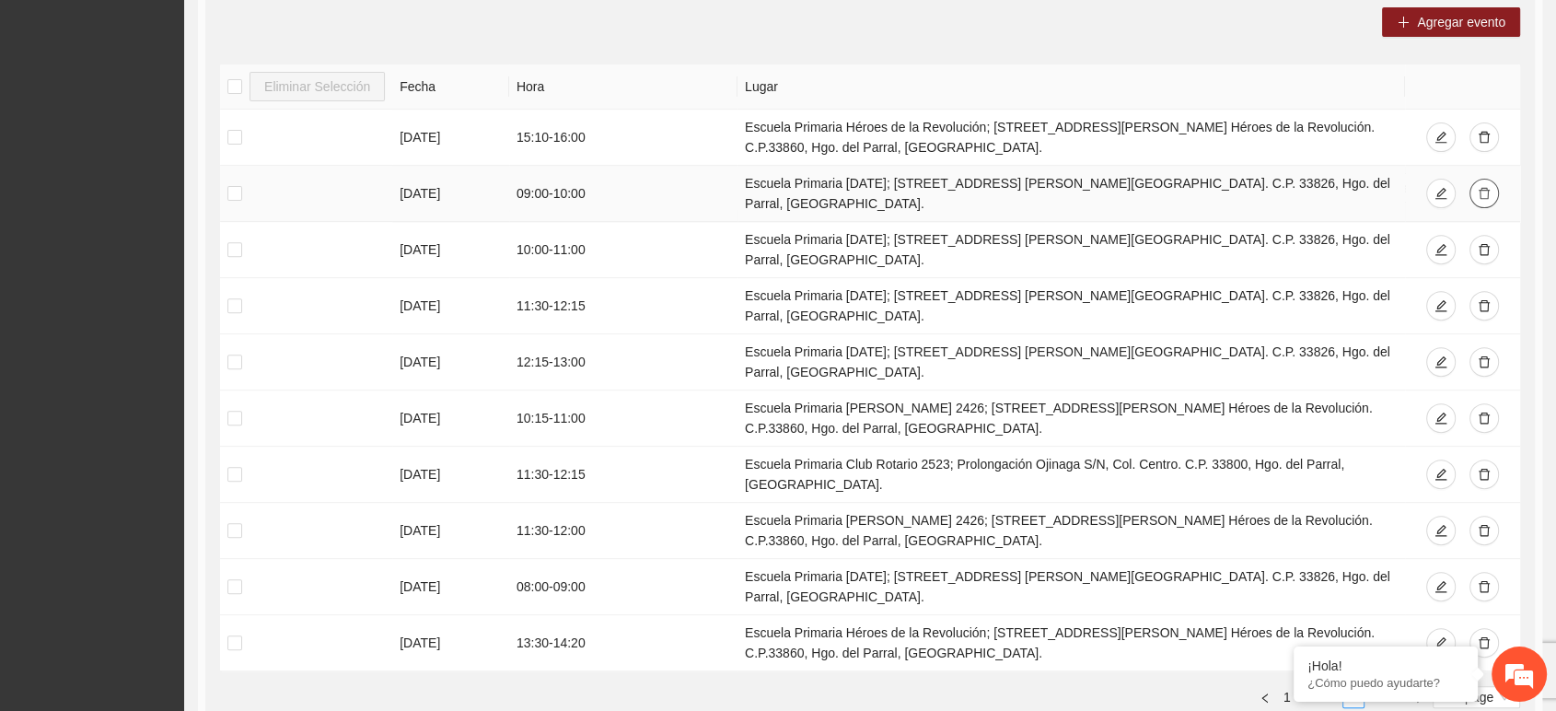
click at [1483, 187] on icon "delete" at bounding box center [1484, 193] width 13 height 13
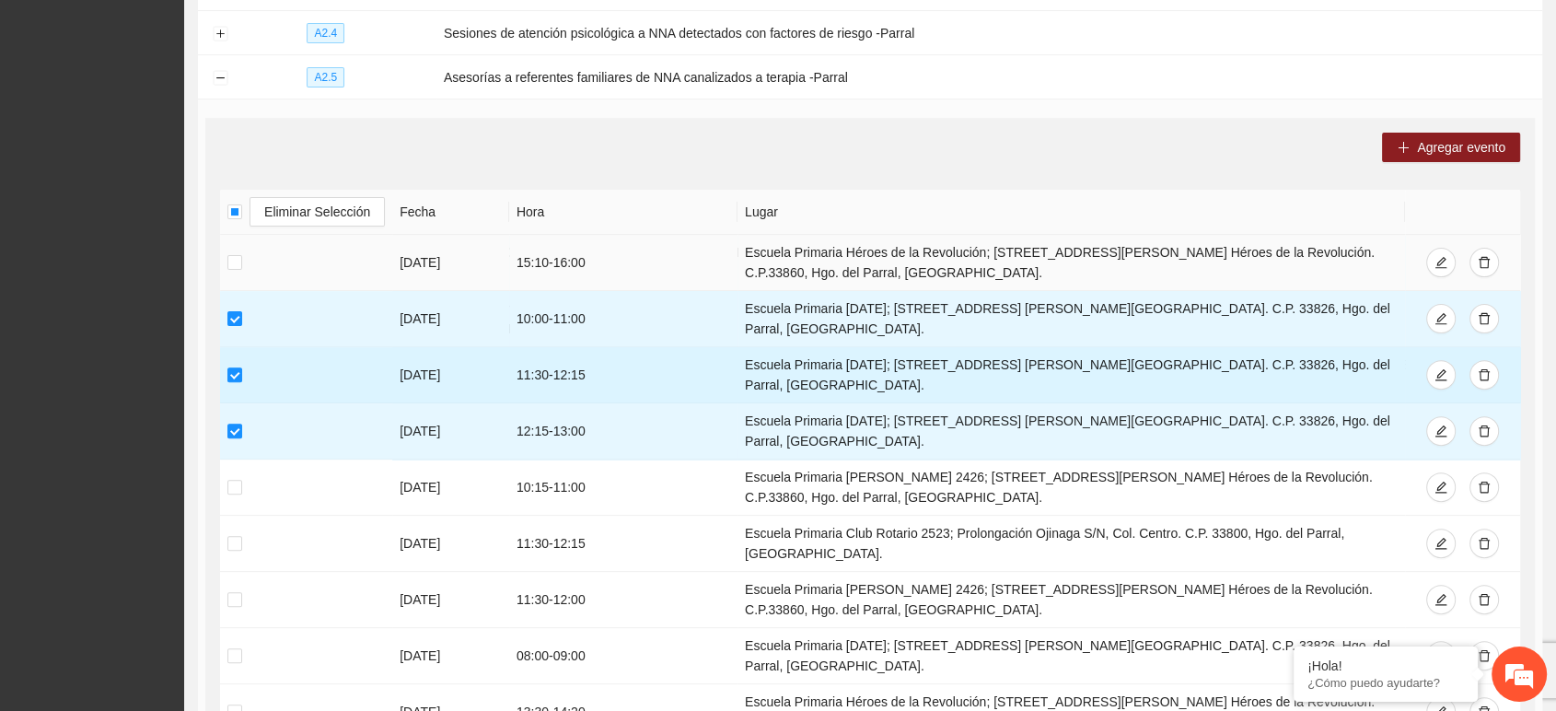
scroll to position [560, 0]
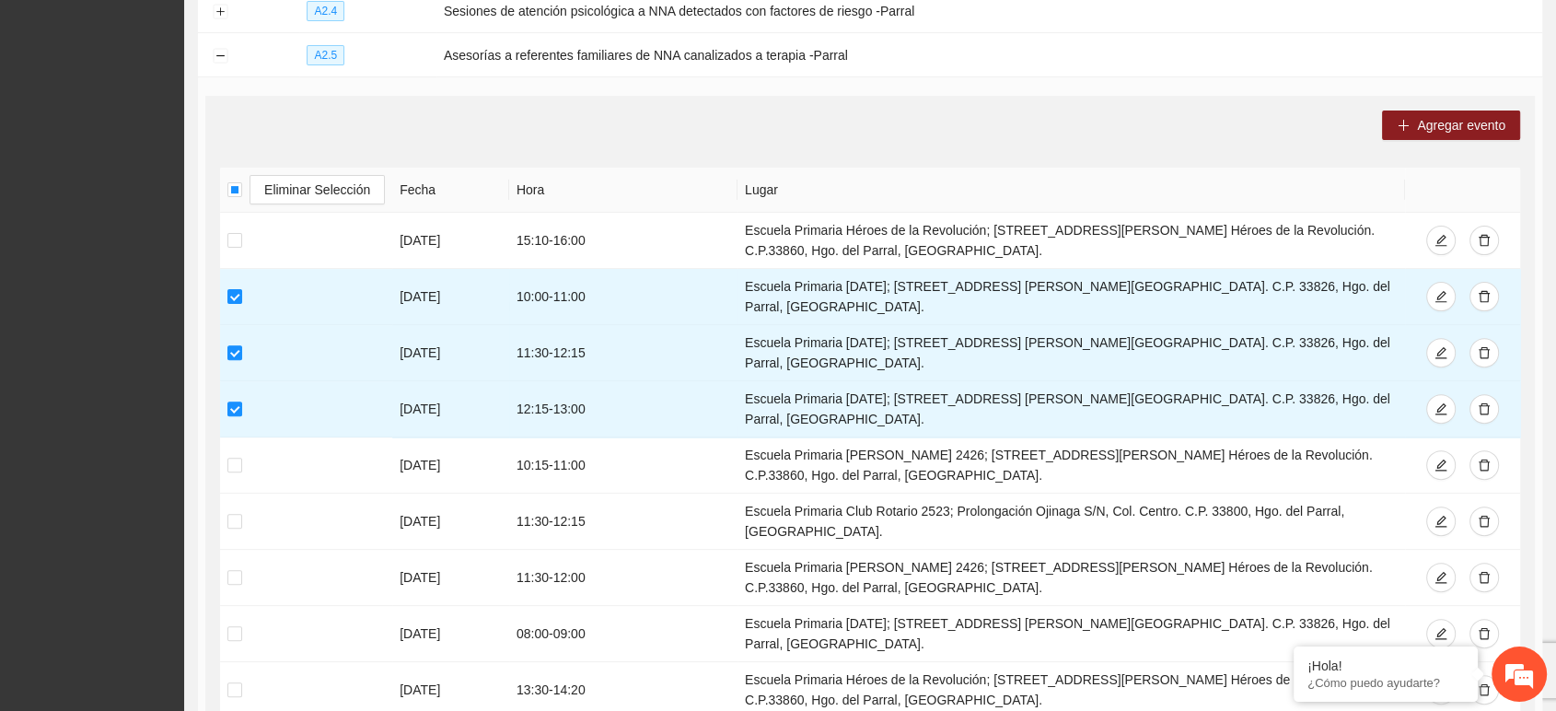
drag, startPoint x: 741, startPoint y: 310, endPoint x: 471, endPoint y: 136, distance: 321.0
click at [471, 136] on div "Agregar evento Eliminar Selección Fecha Hora Lugar [DATE] 15:10 - 16:00 Escuela…" at bounding box center [869, 440] width 1329 height 689
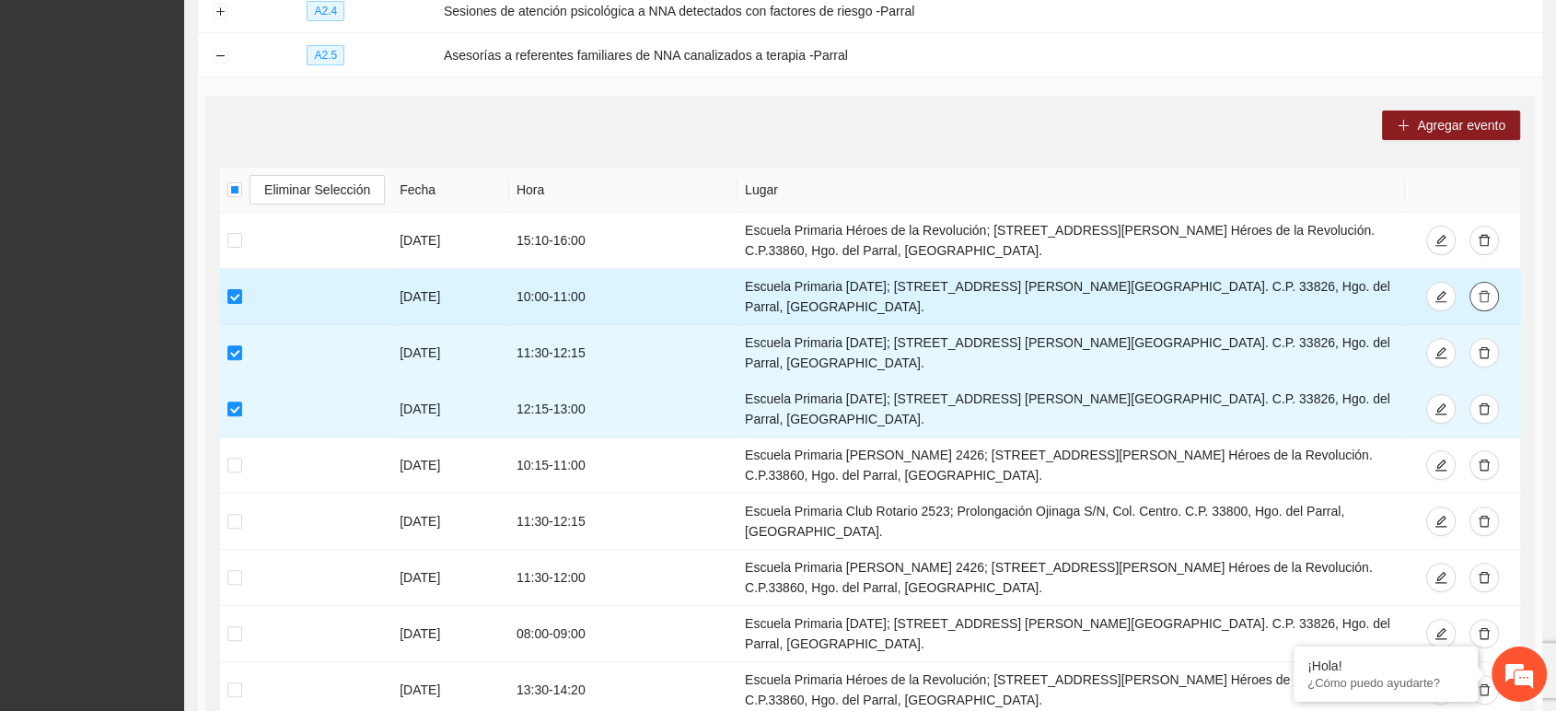
click at [1488, 290] on icon "delete" at bounding box center [1484, 296] width 13 height 13
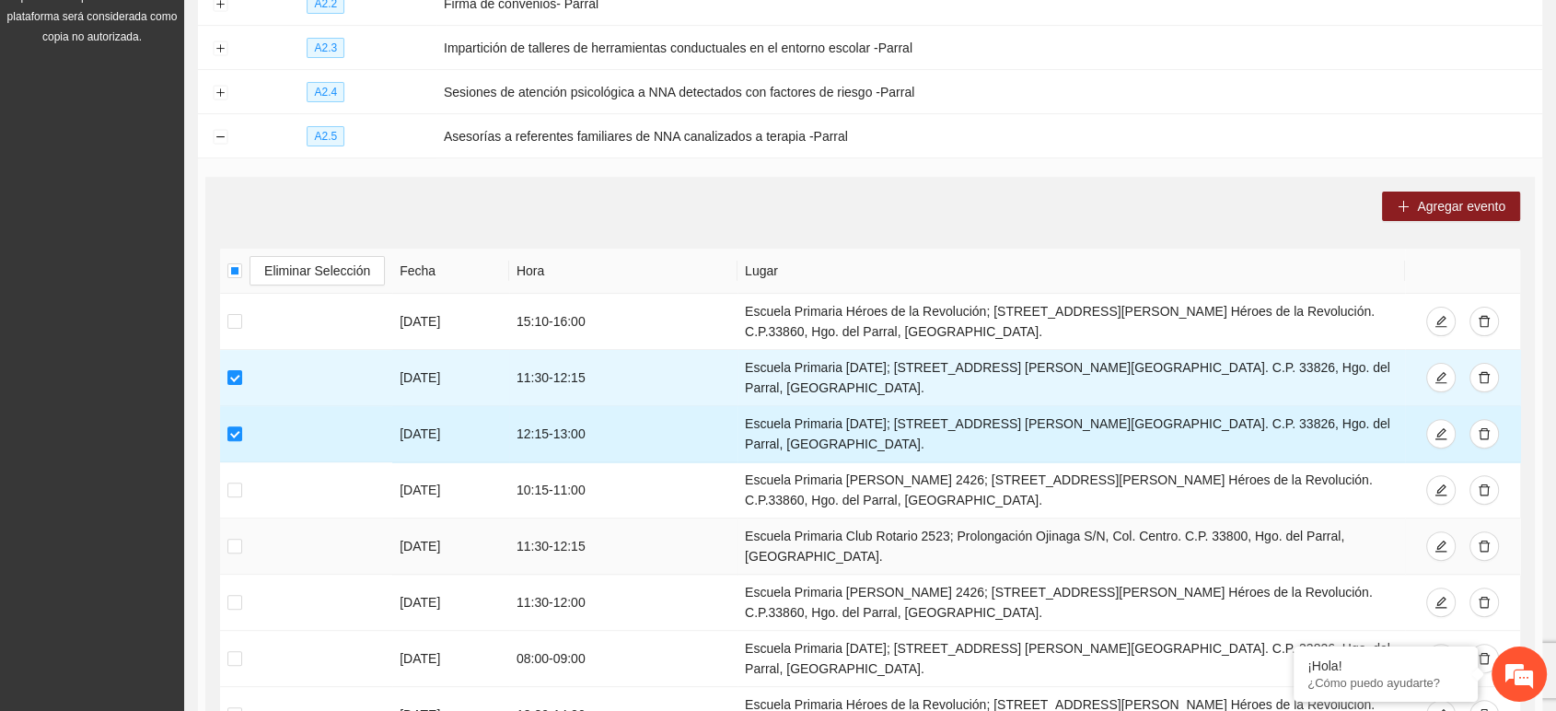
scroll to position [462, 0]
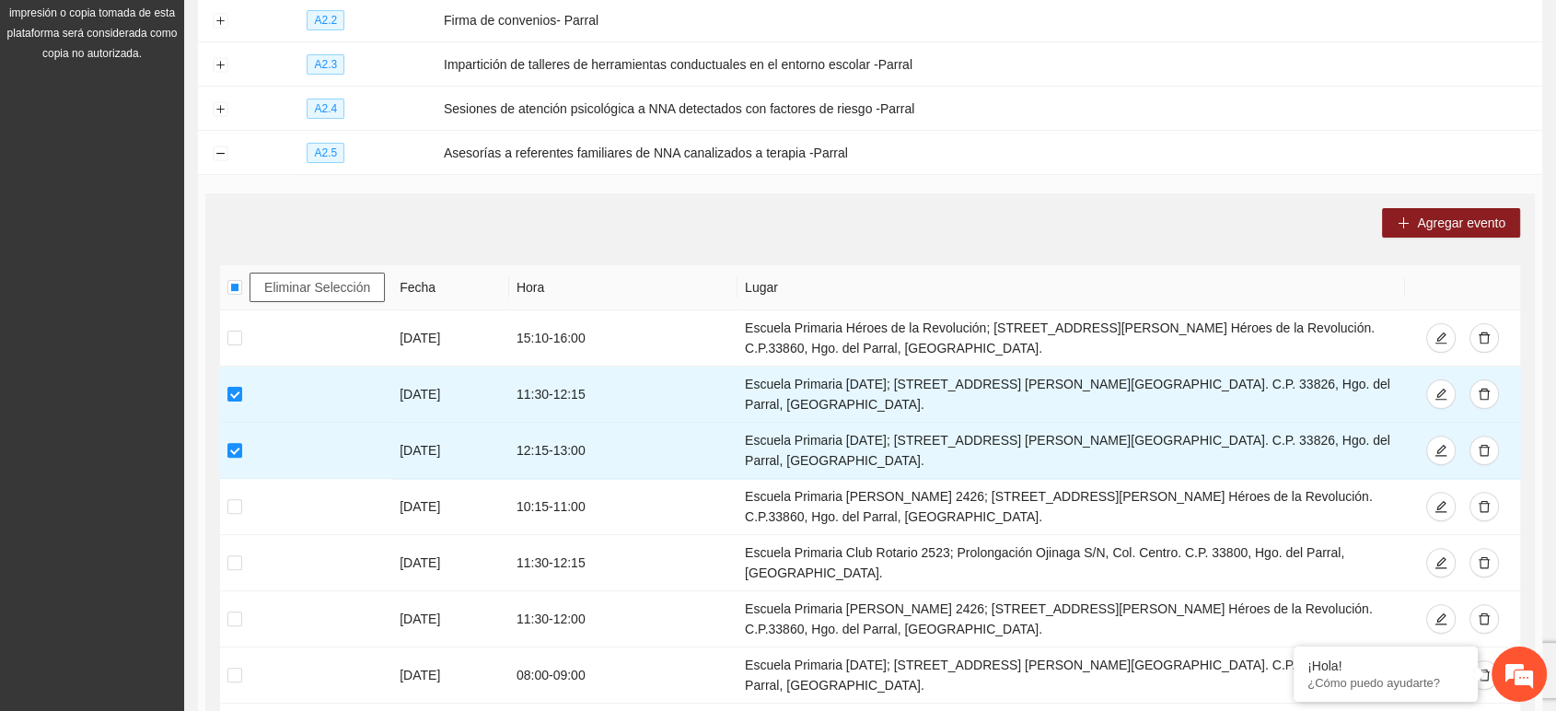
click at [310, 278] on span "Eliminar Selección" at bounding box center [317, 287] width 106 height 20
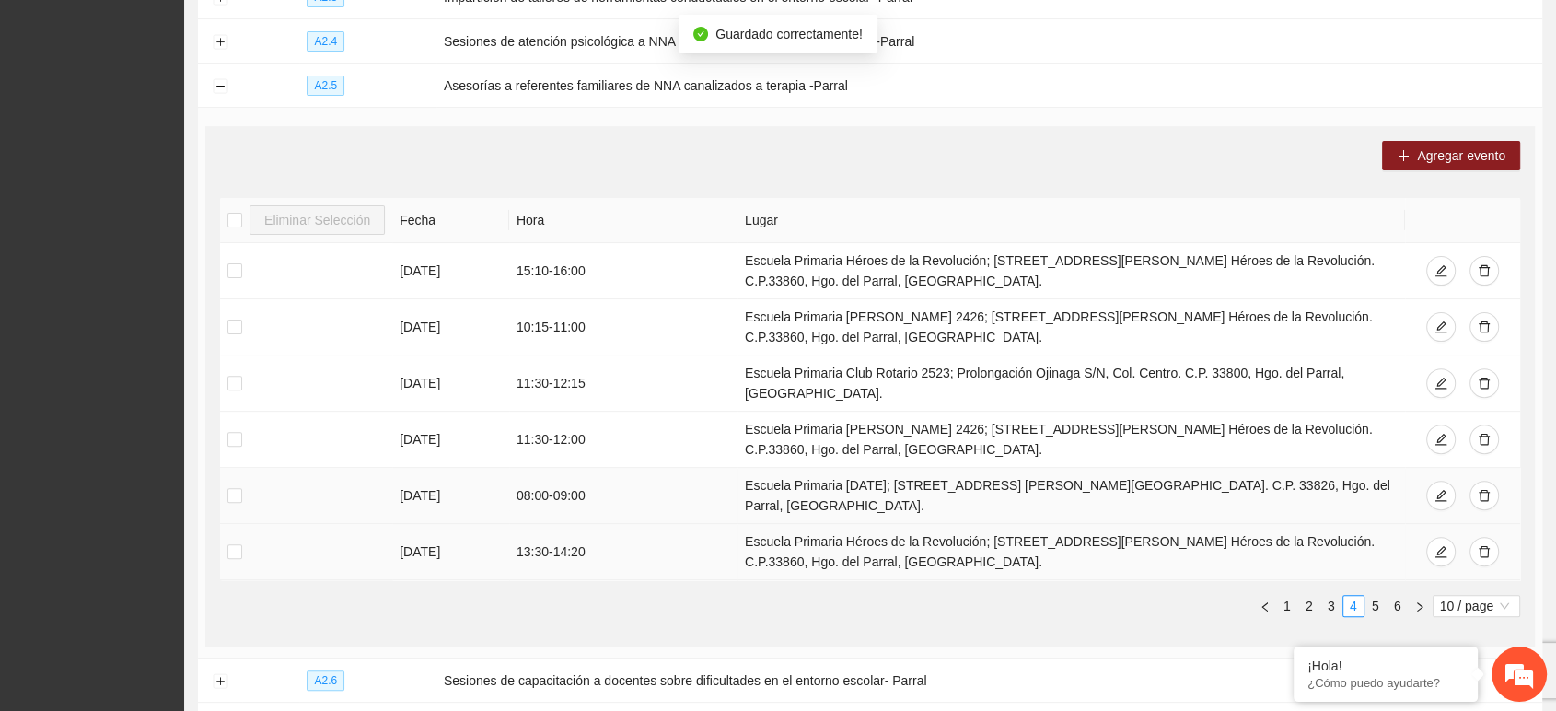
scroll to position [564, 0]
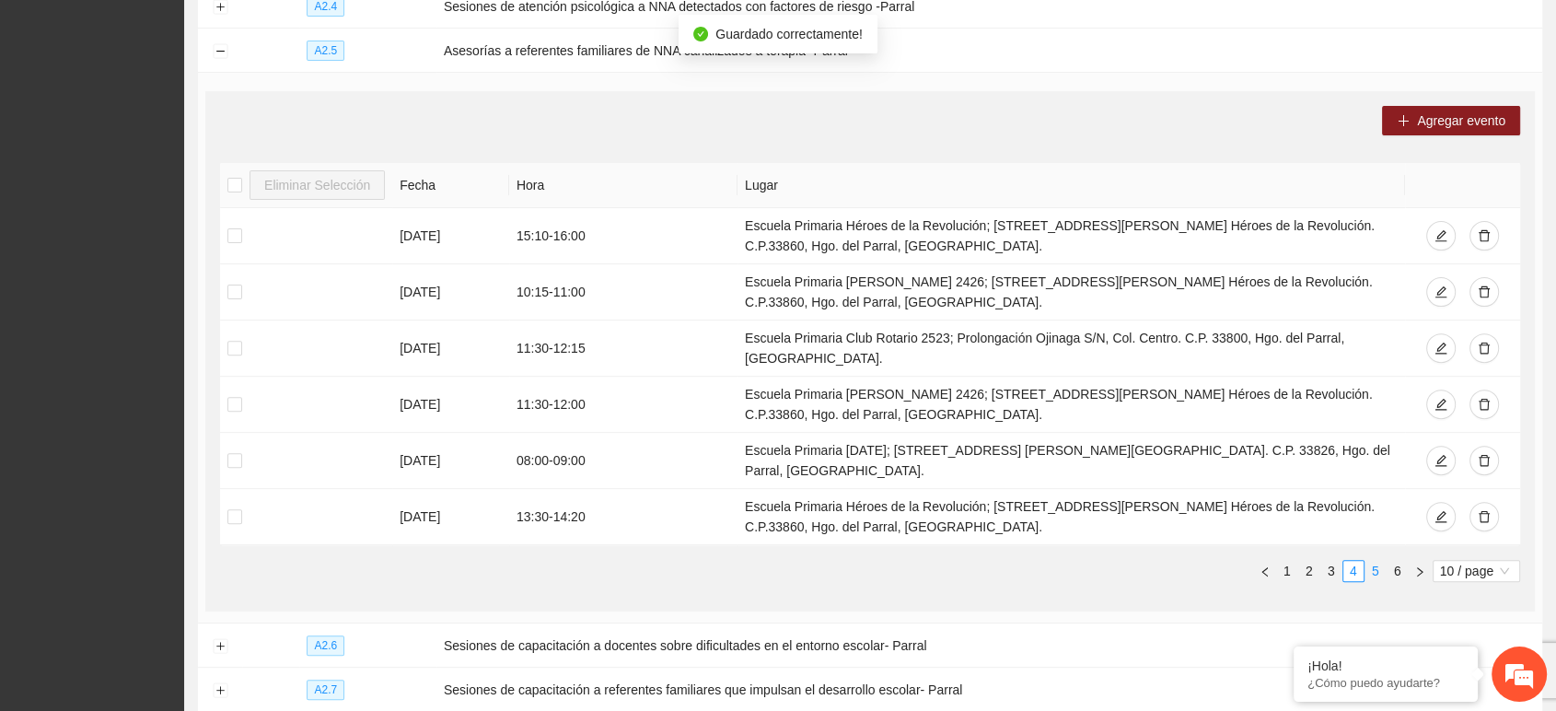
click at [1373, 561] on link "5" at bounding box center [1375, 571] width 20 height 20
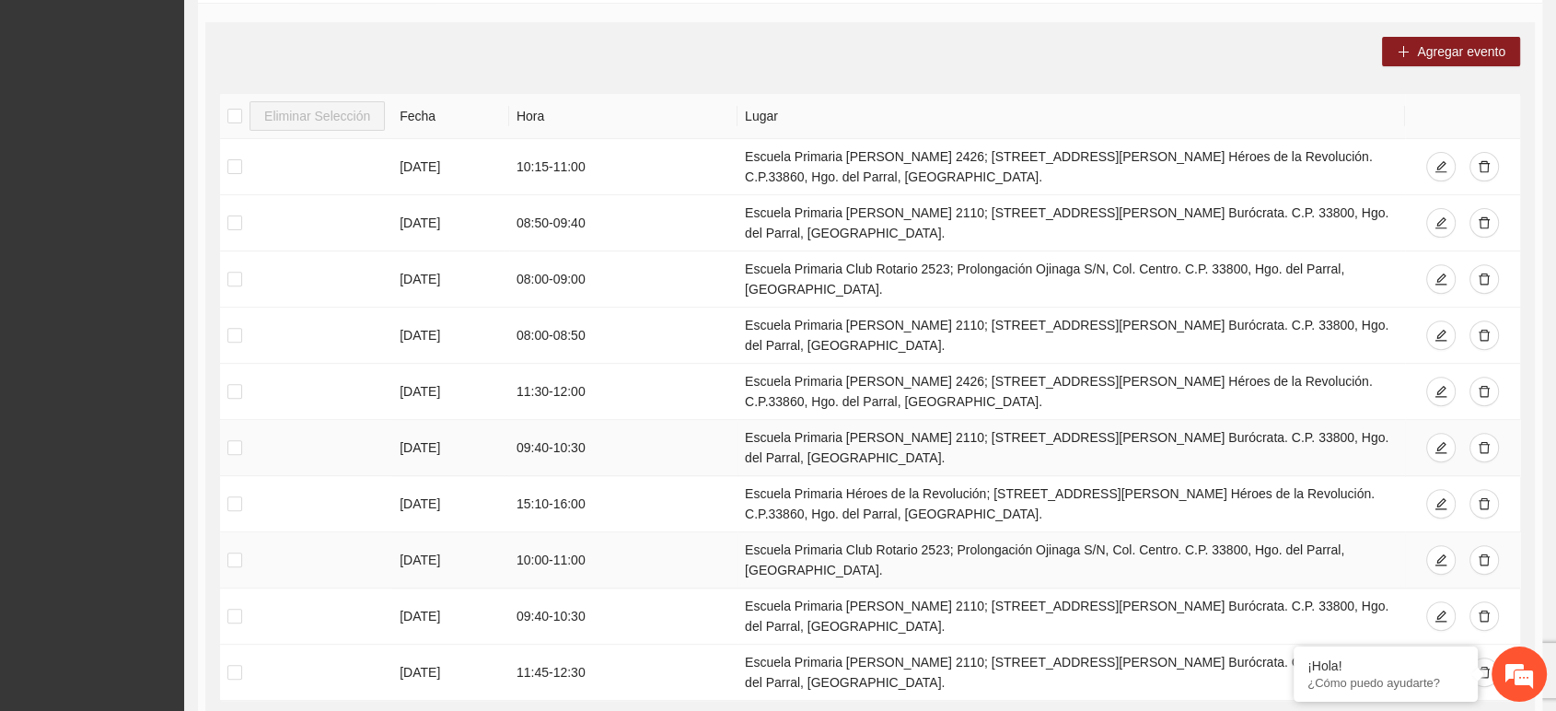
scroll to position [666, 0]
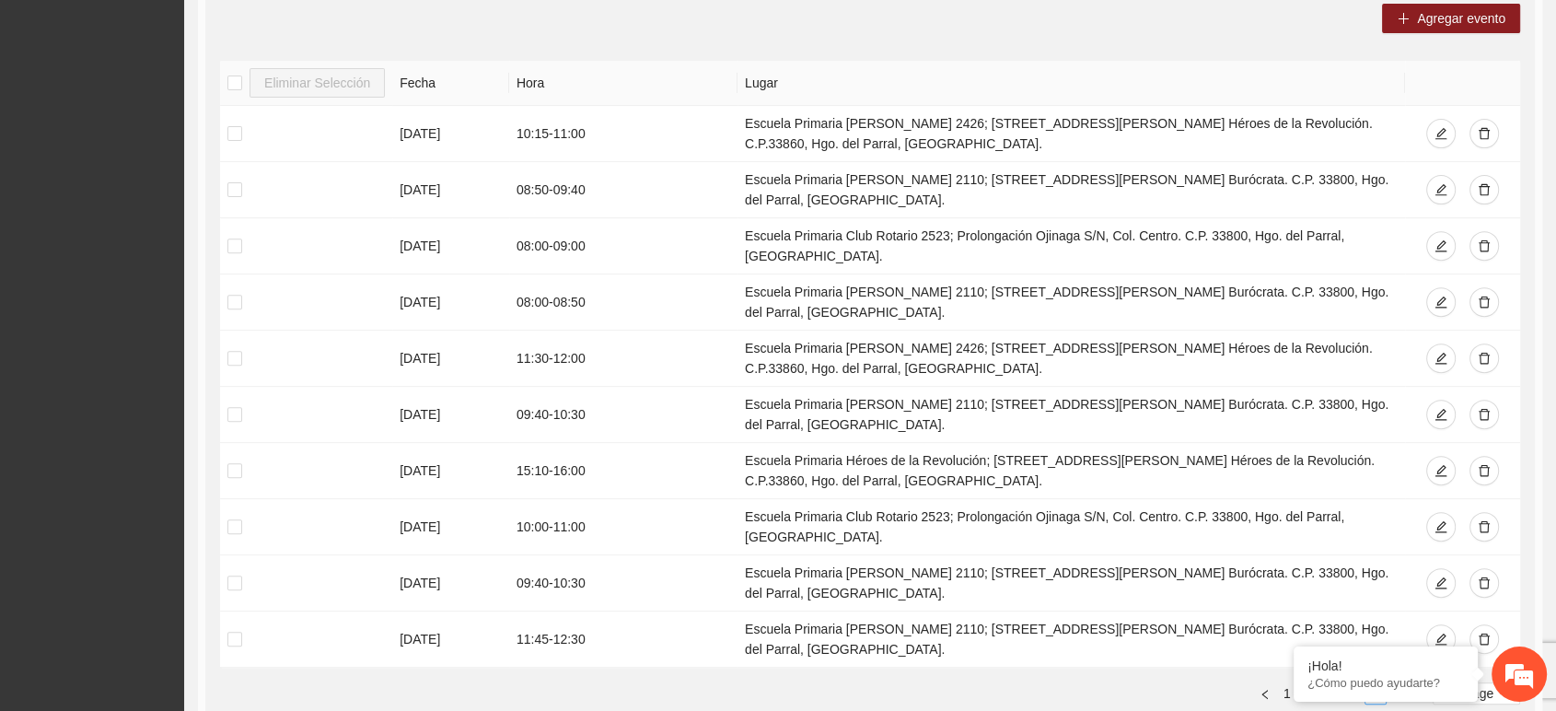
click at [1389, 683] on link "6" at bounding box center [1397, 693] width 20 height 20
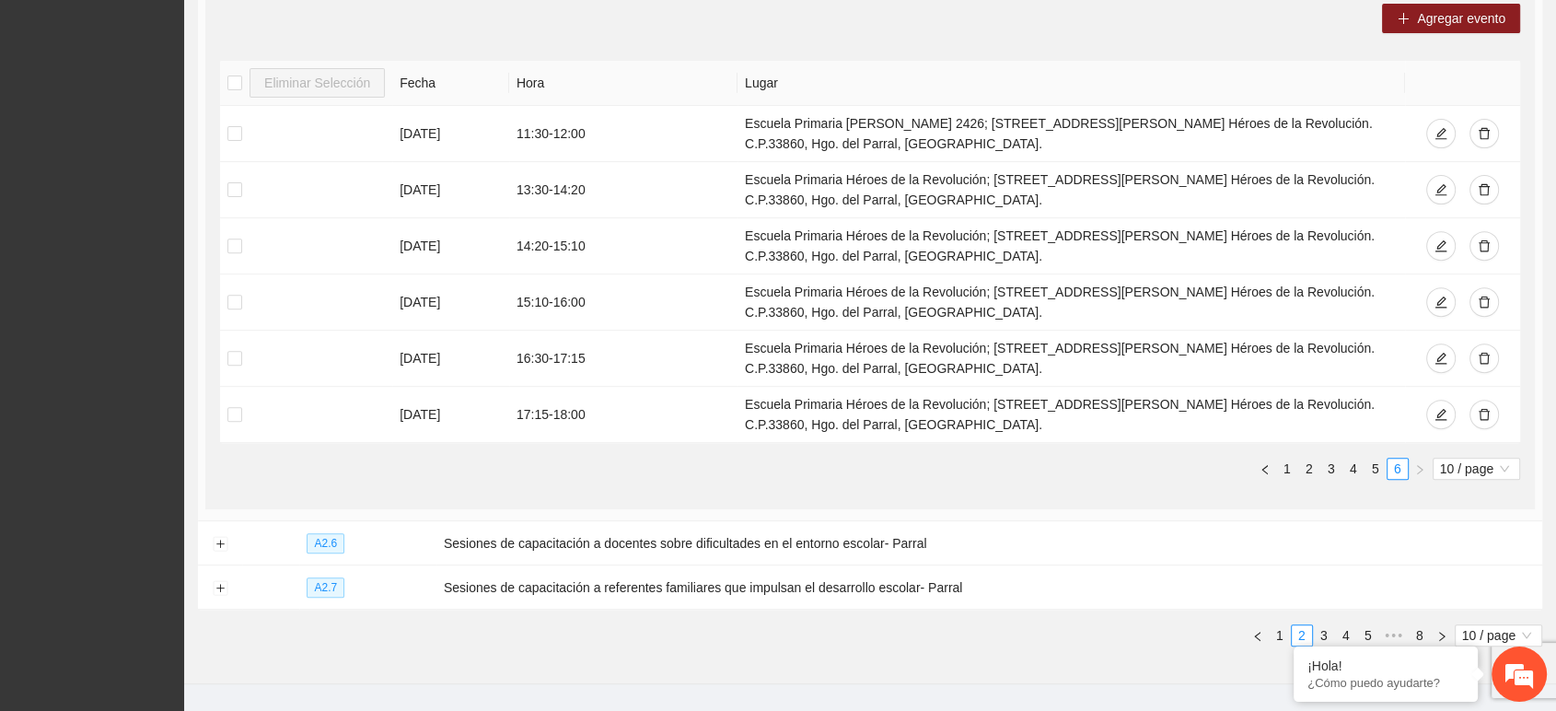
click at [896, 466] on ul "1 2 3 4 5 6 10 / page" at bounding box center [870, 469] width 1300 height 22
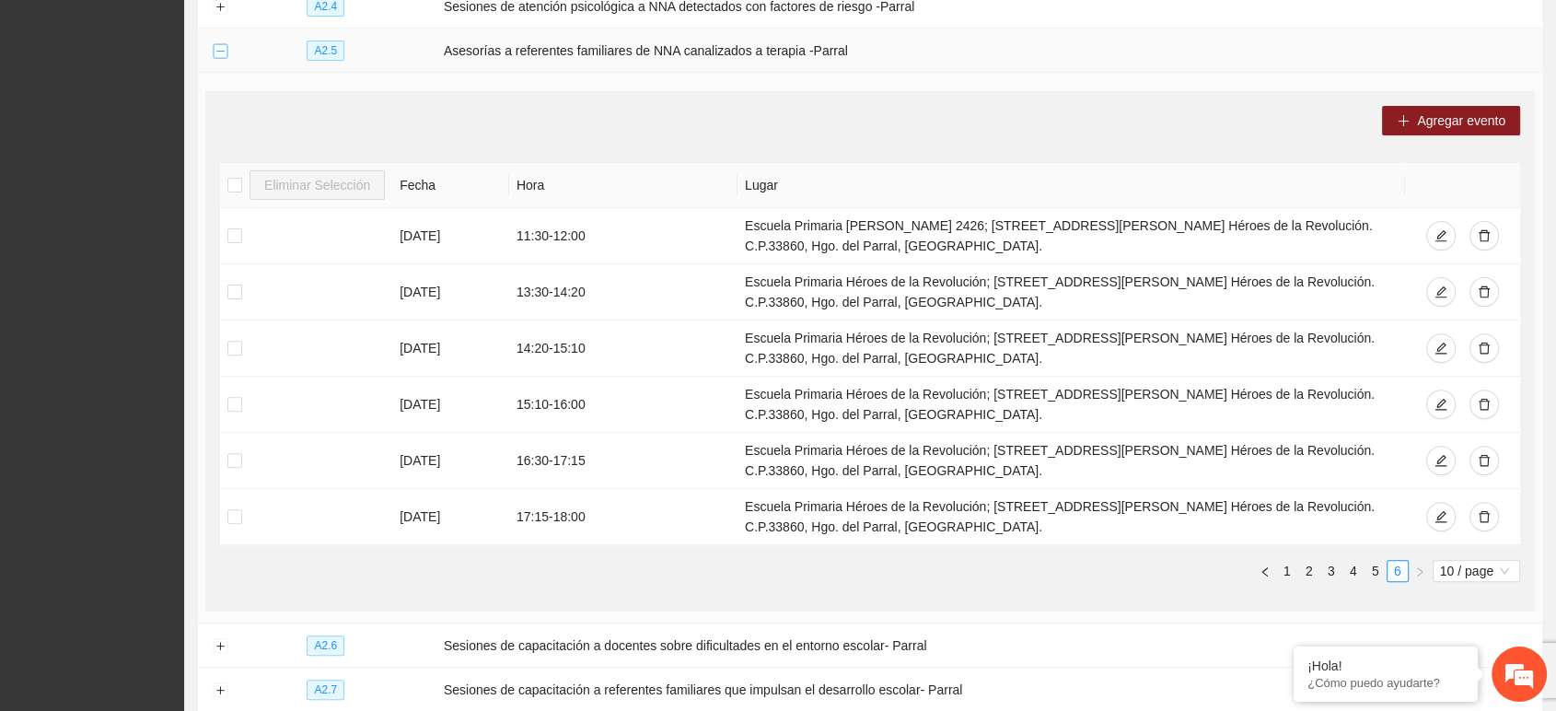
click at [222, 44] on button "Collapse row" at bounding box center [220, 51] width 15 height 15
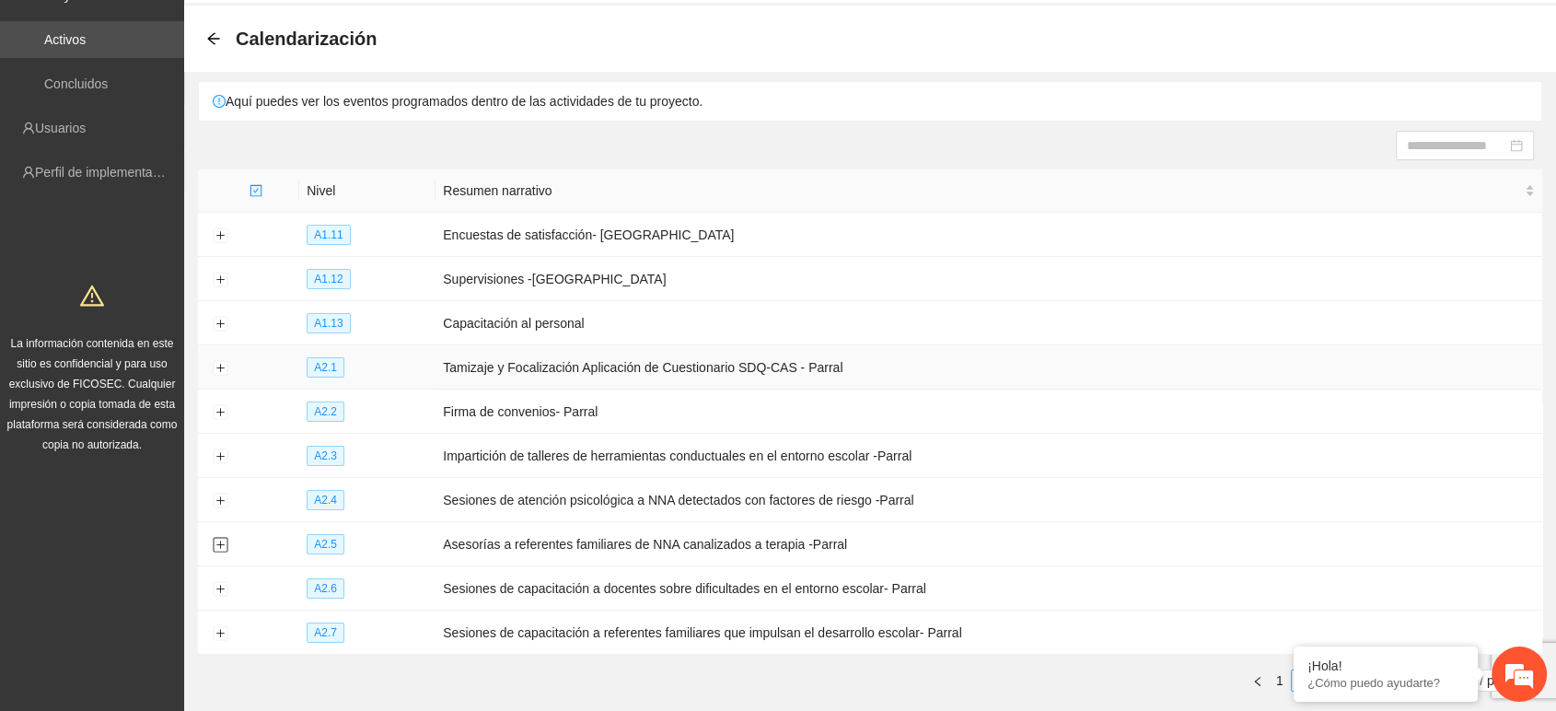
scroll to position [49, 0]
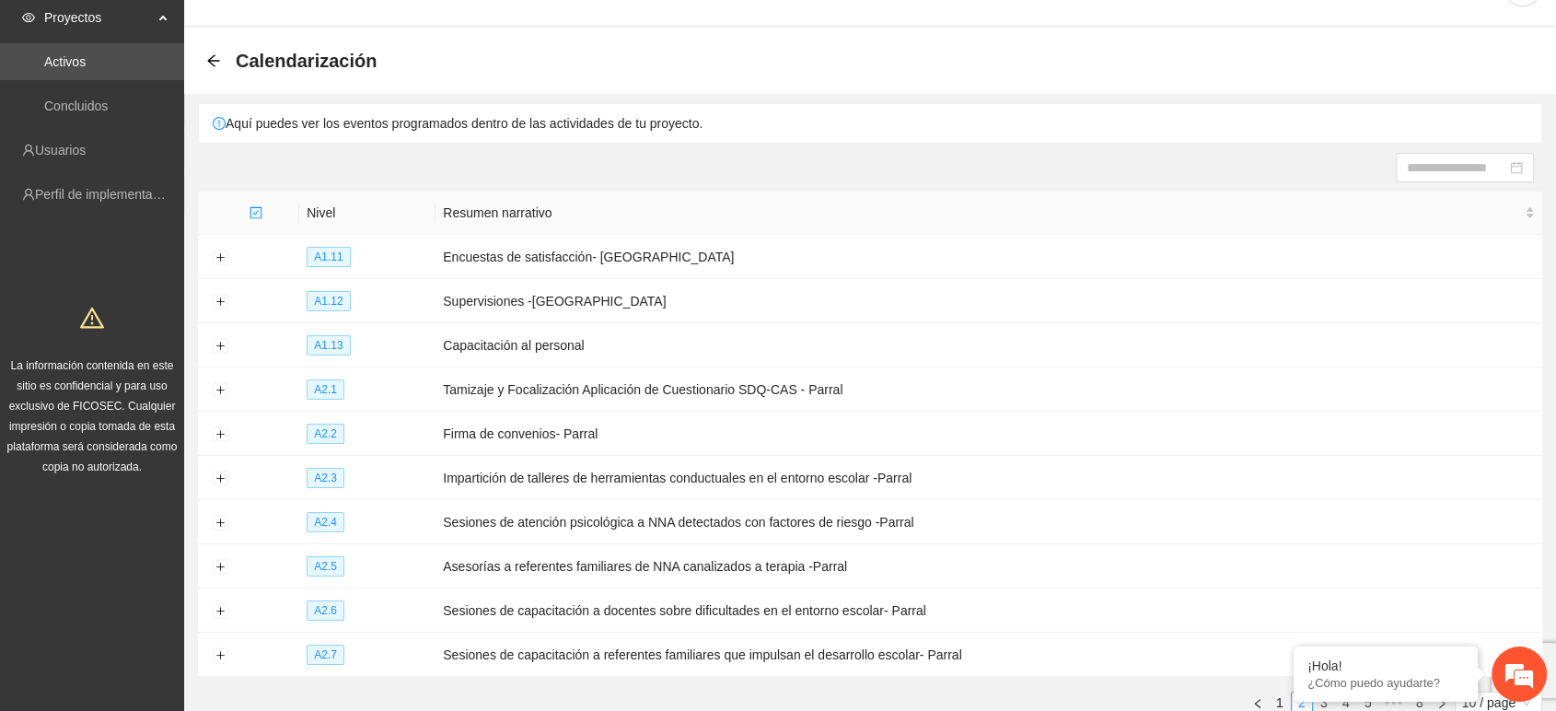
click at [949, 175] on div at bounding box center [869, 167] width 1327 height 29
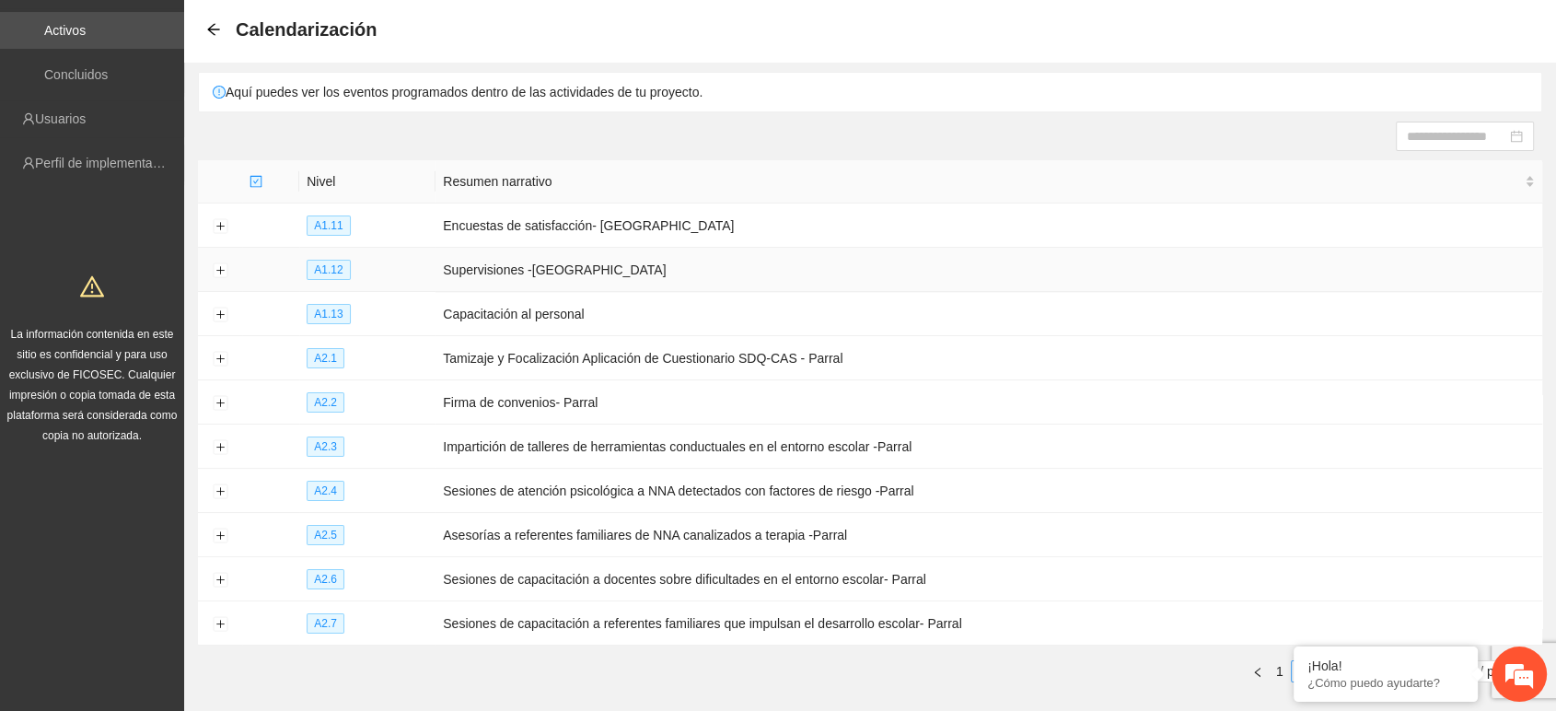
scroll to position [0, 0]
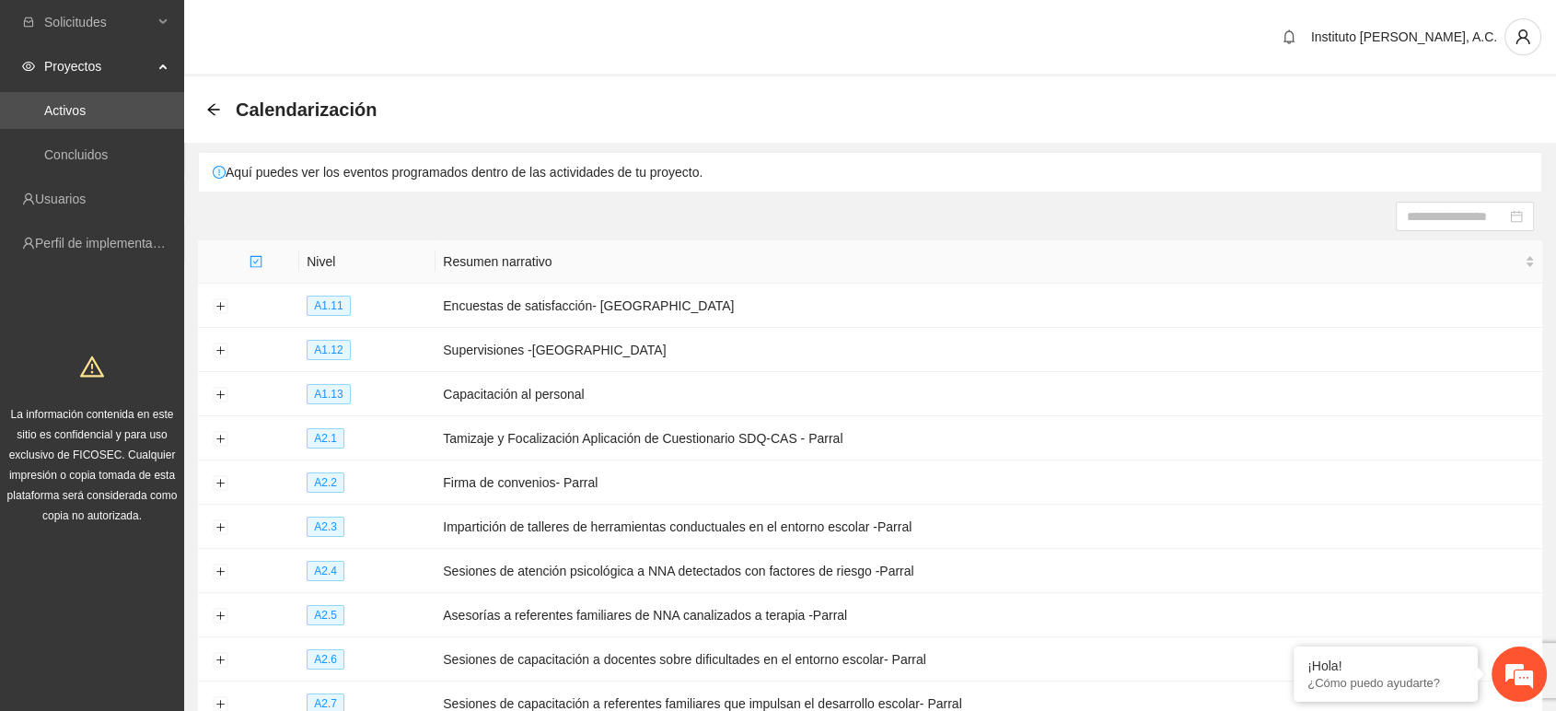
click at [753, 211] on div at bounding box center [869, 216] width 1327 height 29
